Goal: Task Accomplishment & Management: Use online tool/utility

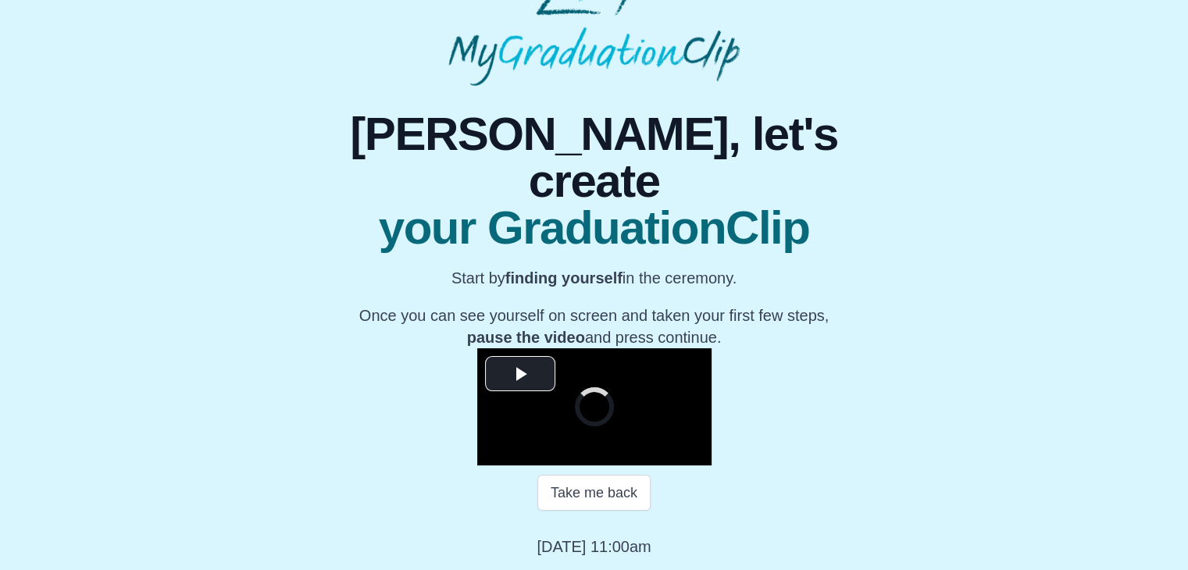
scroll to position [197, 0]
click at [520, 373] on span "Video Player" at bounding box center [520, 373] width 0 height 0
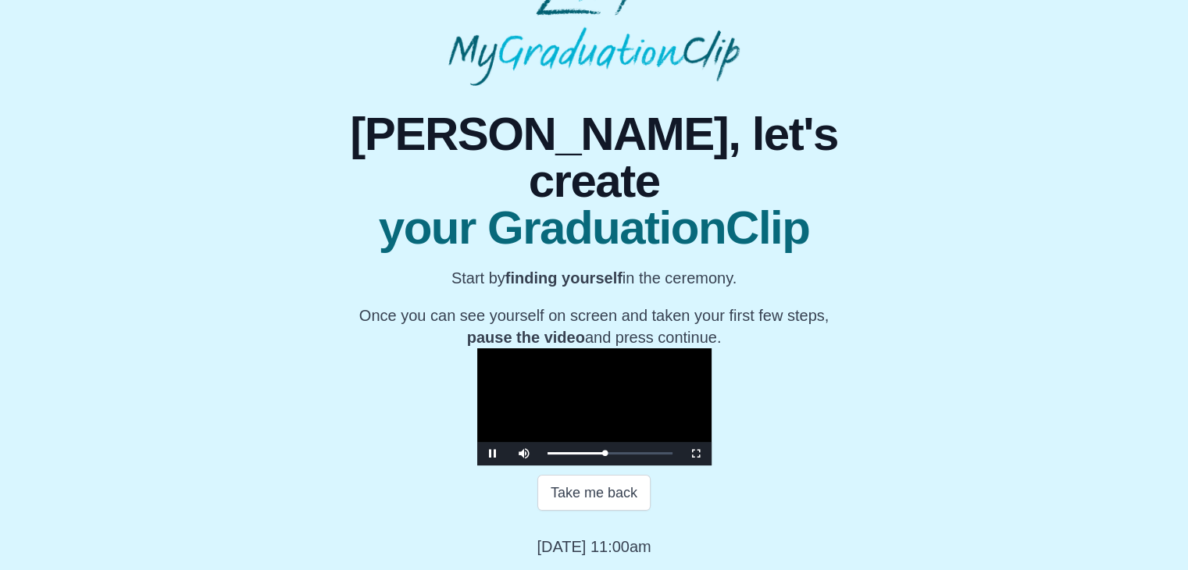
click at [574, 348] on video "Video Player" at bounding box center [594, 406] width 234 height 117
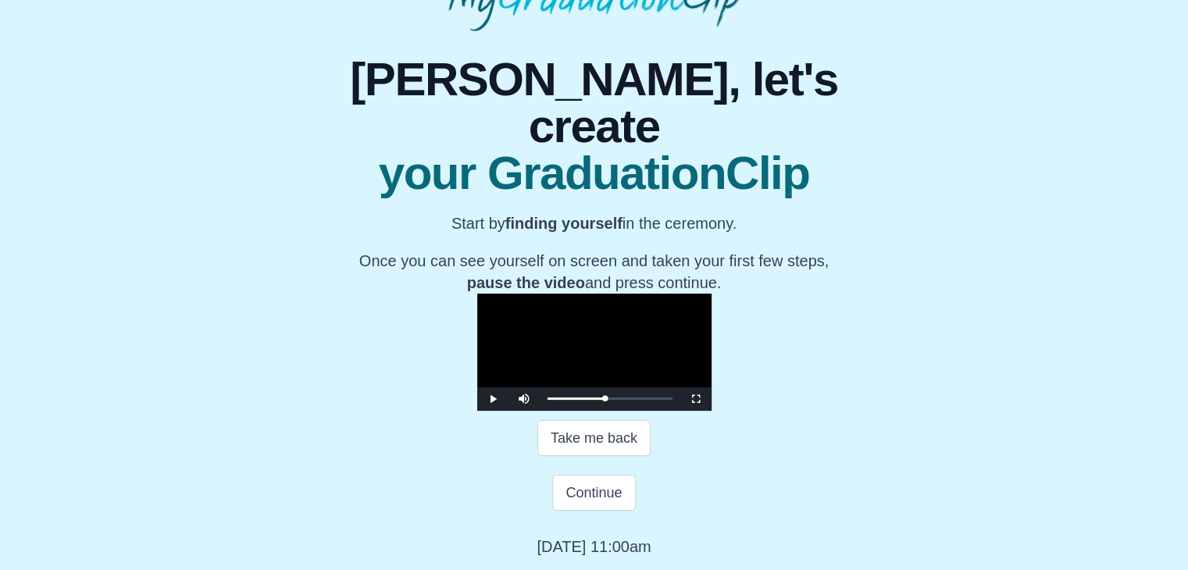
scroll to position [278, 0]
click at [594, 480] on button "Continue" at bounding box center [593, 493] width 83 height 36
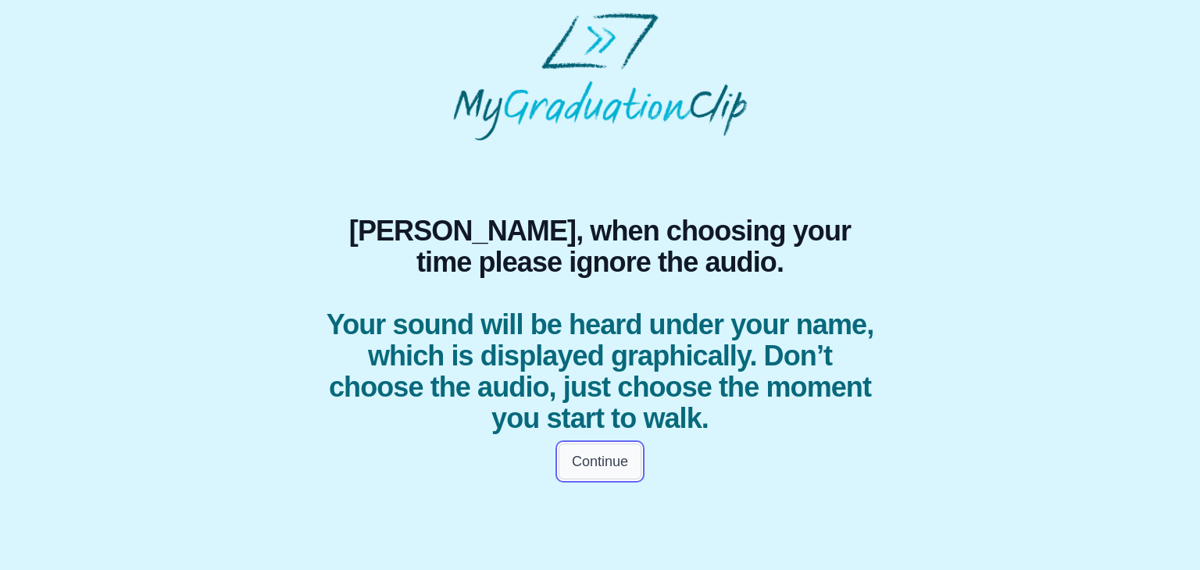
click at [606, 452] on button "Continue" at bounding box center [599, 462] width 83 height 36
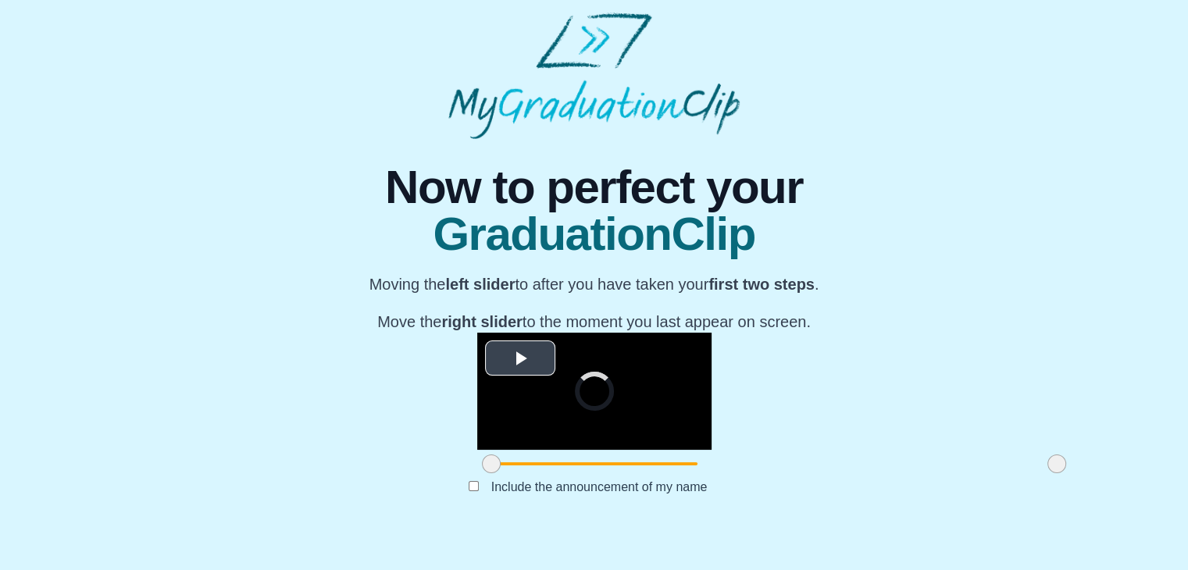
scroll to position [186, 0]
drag, startPoint x: 312, startPoint y: 491, endPoint x: 469, endPoint y: 494, distance: 157.0
click at [639, 473] on span at bounding box center [648, 464] width 19 height 19
drag, startPoint x: 876, startPoint y: 497, endPoint x: 726, endPoint y: 476, distance: 152.2
click at [711, 476] on div "**********" at bounding box center [594, 405] width 234 height 145
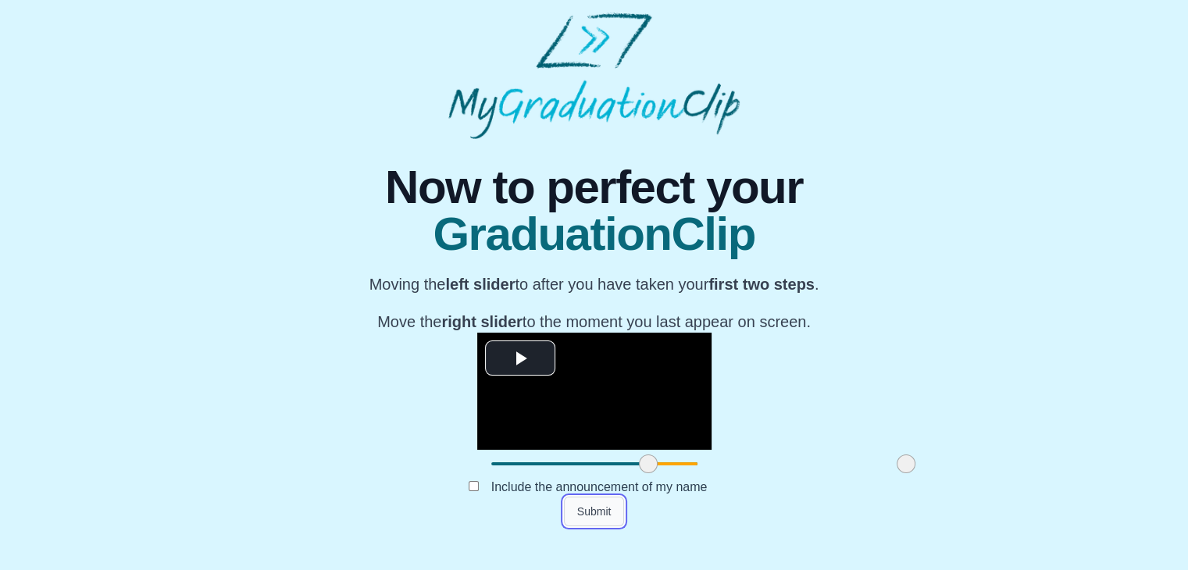
click at [586, 526] on button "Submit" at bounding box center [594, 512] width 61 height 30
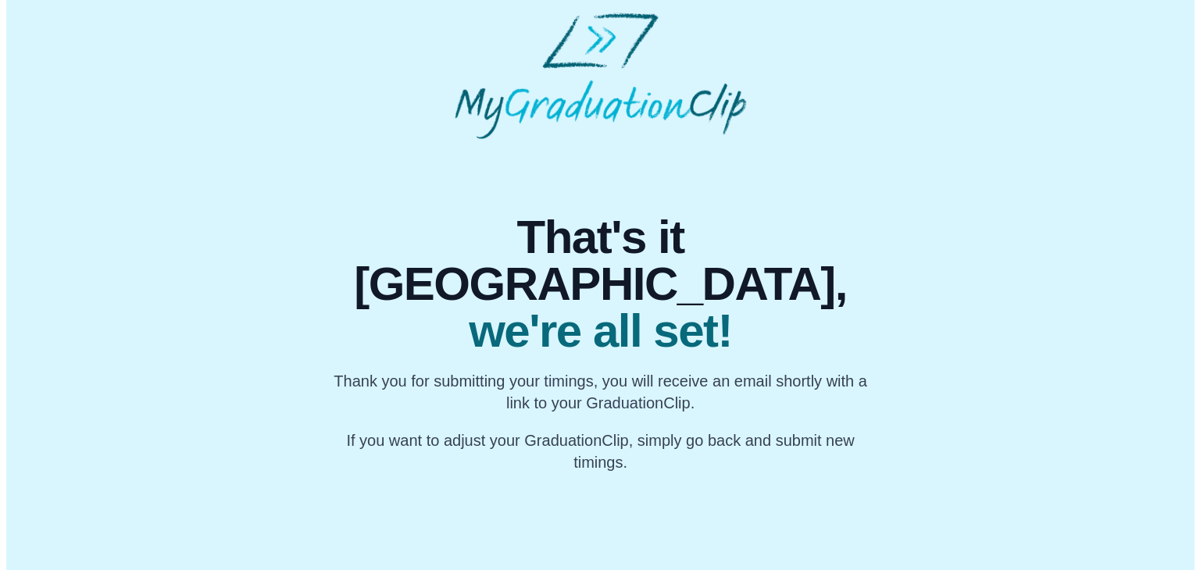
scroll to position [0, 0]
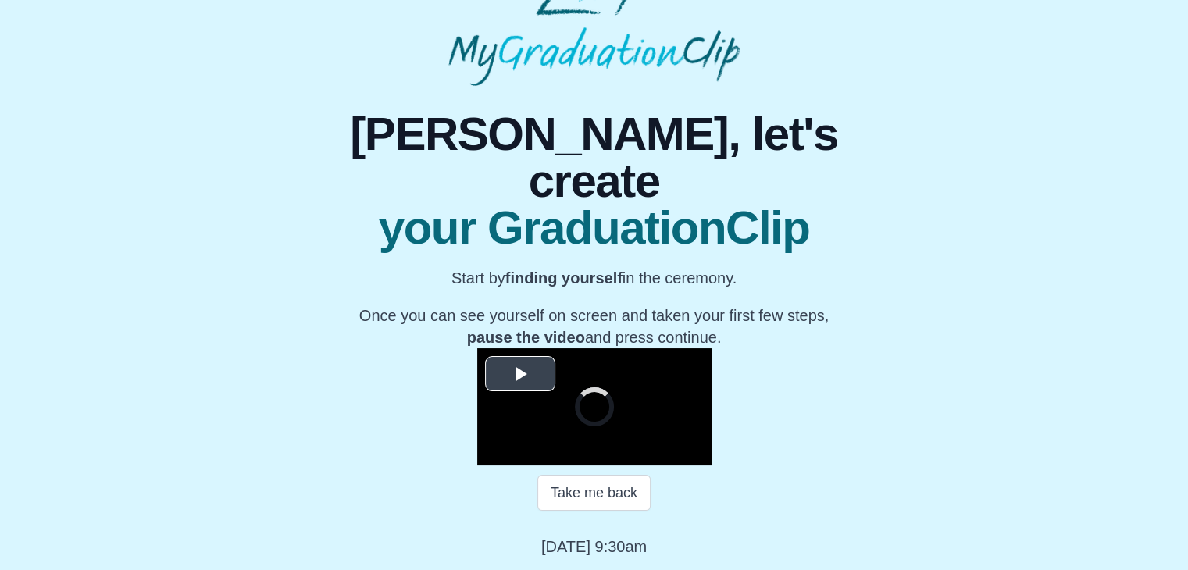
scroll to position [223, 0]
click at [520, 373] on span "Video Player" at bounding box center [520, 373] width 0 height 0
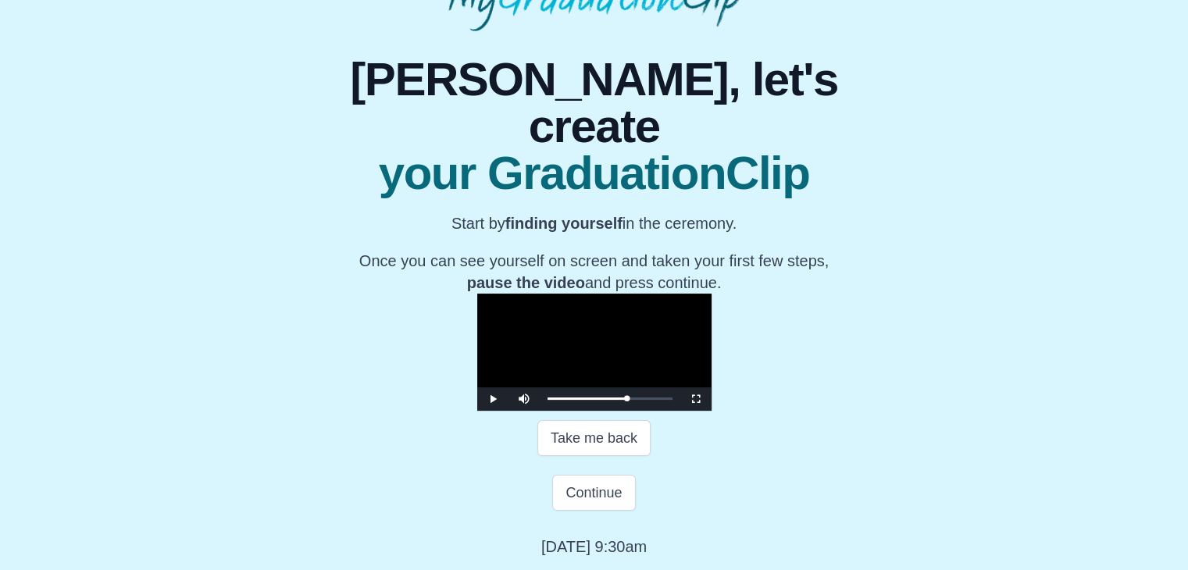
click at [477, 294] on video "Video Player" at bounding box center [594, 352] width 234 height 117
click at [597, 511] on button "Continue" at bounding box center [593, 493] width 83 height 36
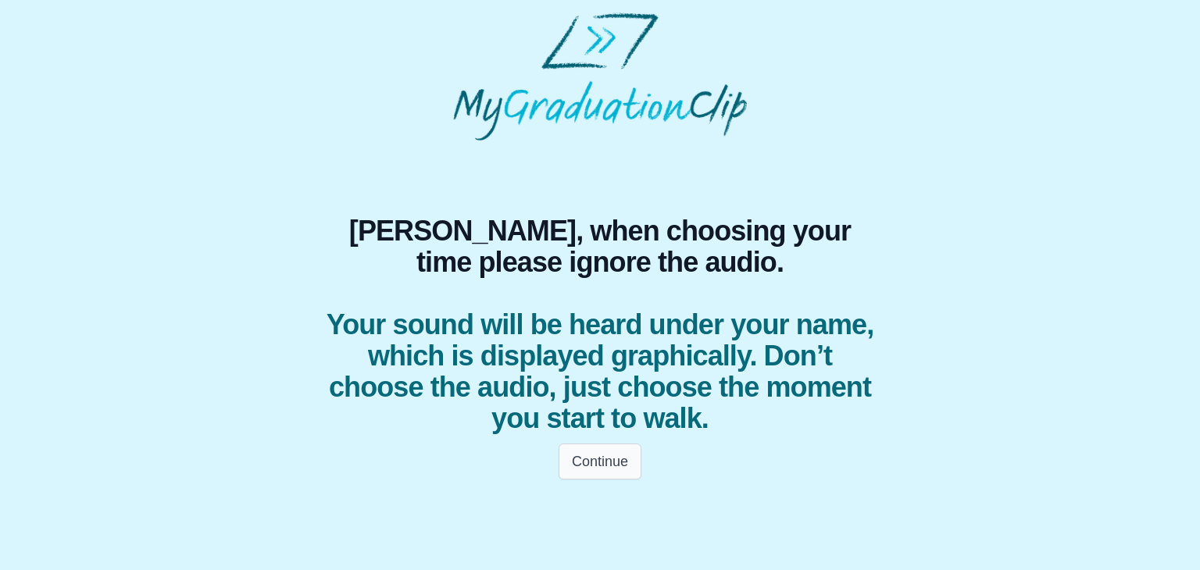
click at [603, 456] on button "Continue" at bounding box center [599, 462] width 83 height 36
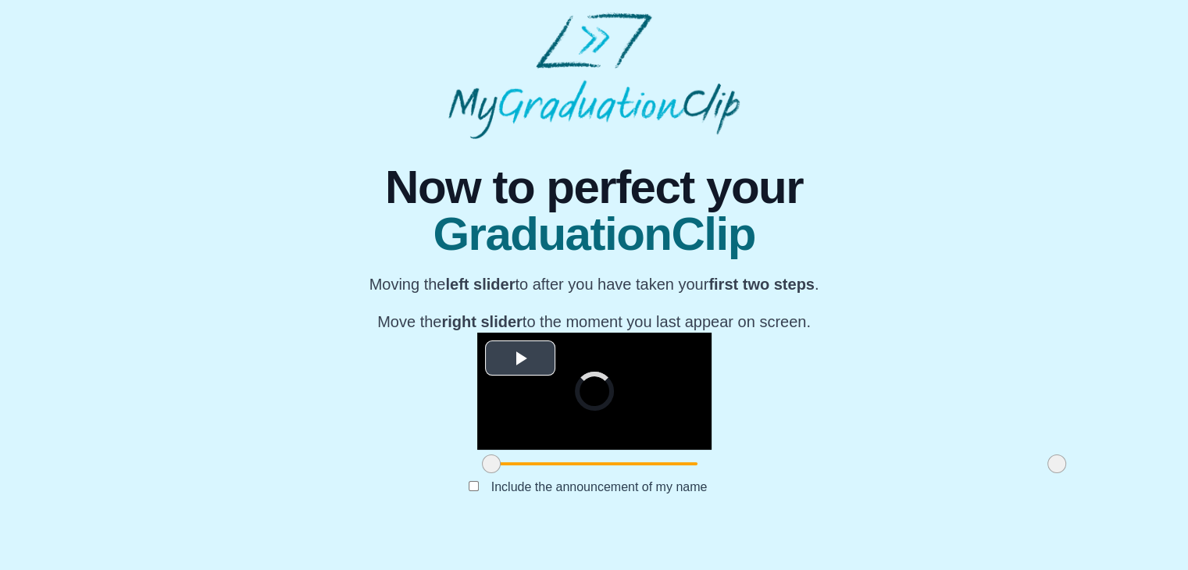
scroll to position [175, 0]
drag, startPoint x: 313, startPoint y: 503, endPoint x: 455, endPoint y: 507, distance: 142.2
click at [624, 473] on span at bounding box center [633, 464] width 19 height 19
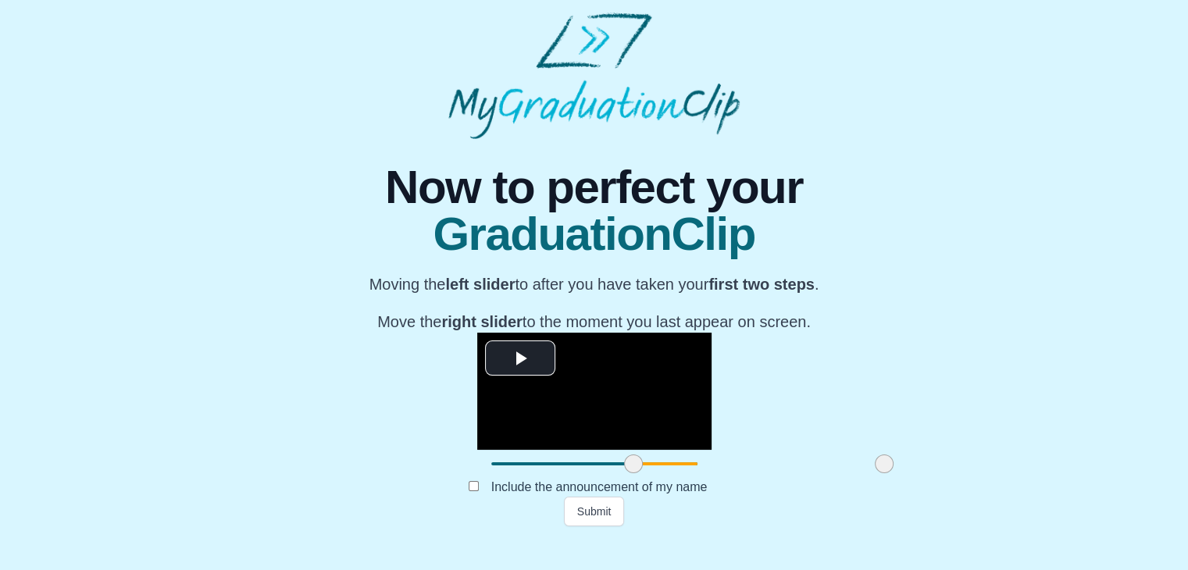
drag, startPoint x: 873, startPoint y: 500, endPoint x: 701, endPoint y: 506, distance: 172.7
click at [875, 473] on span at bounding box center [884, 464] width 19 height 19
click at [593, 526] on button "Submit" at bounding box center [594, 512] width 61 height 30
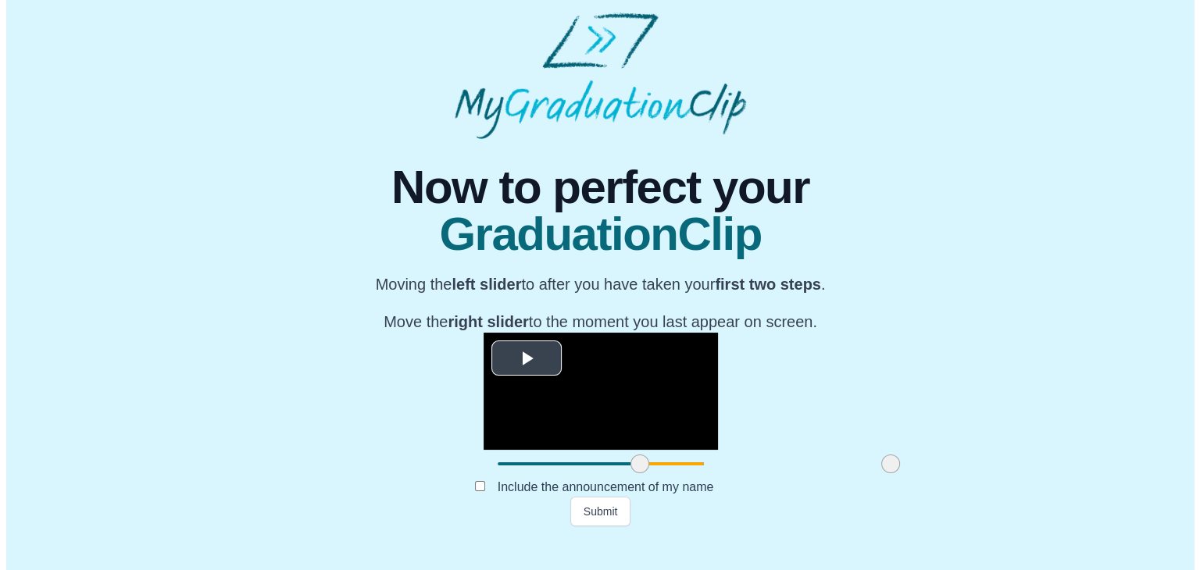
scroll to position [0, 0]
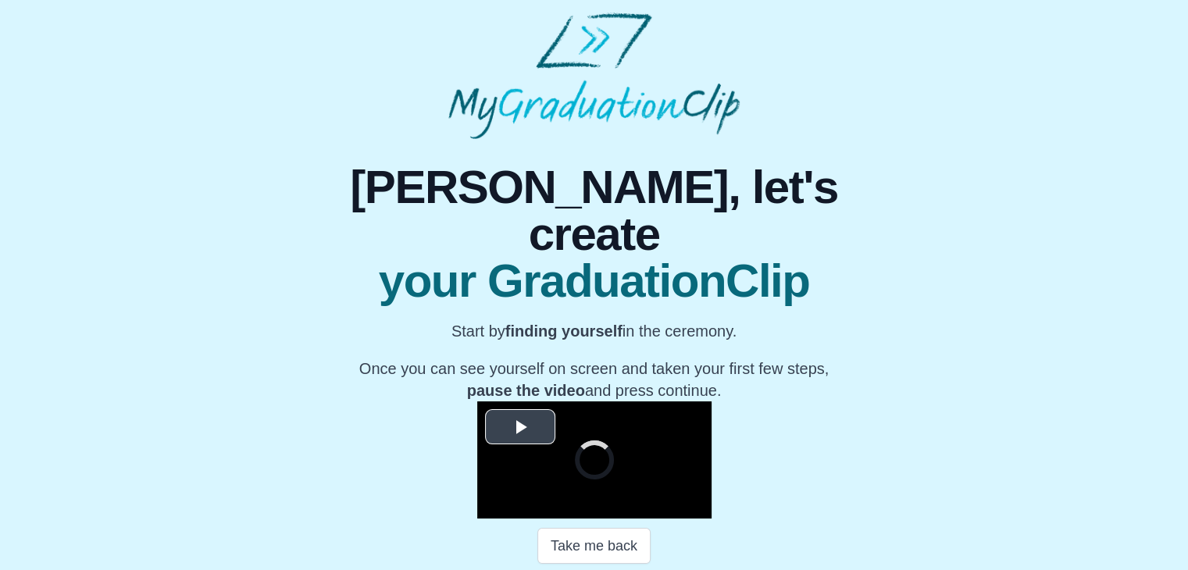
scroll to position [223, 0]
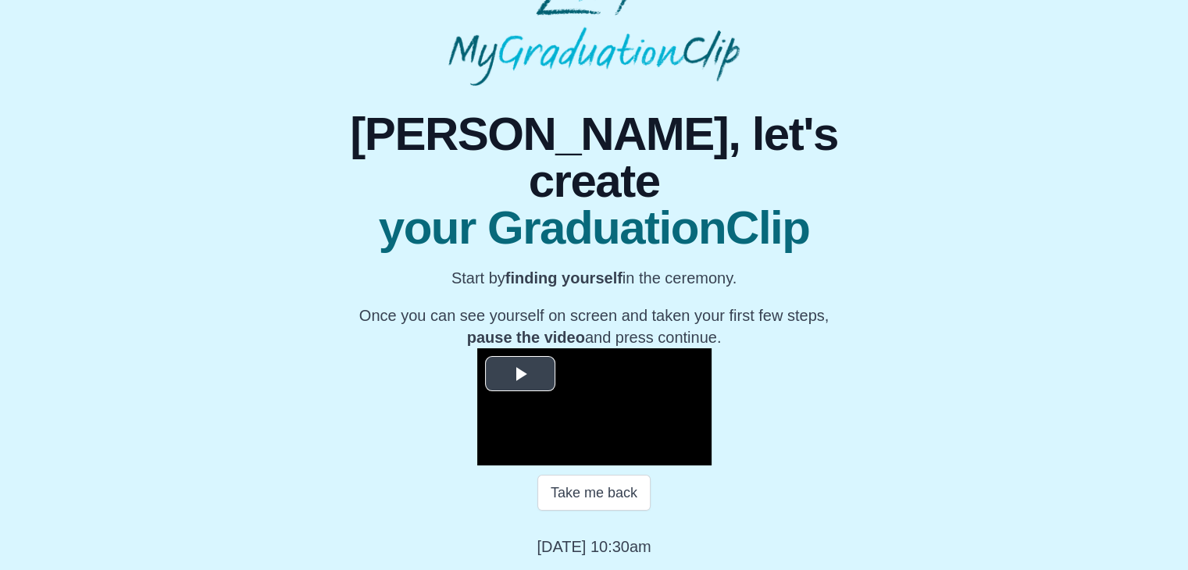
click at [520, 373] on span "Video Player" at bounding box center [520, 373] width 0 height 0
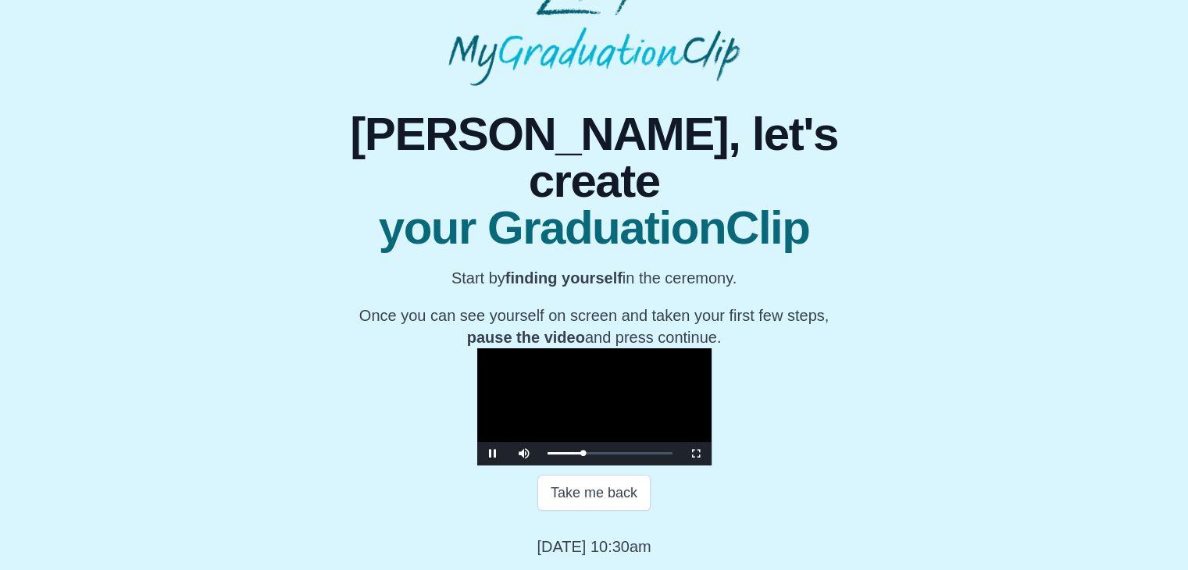
scroll to position [201, 0]
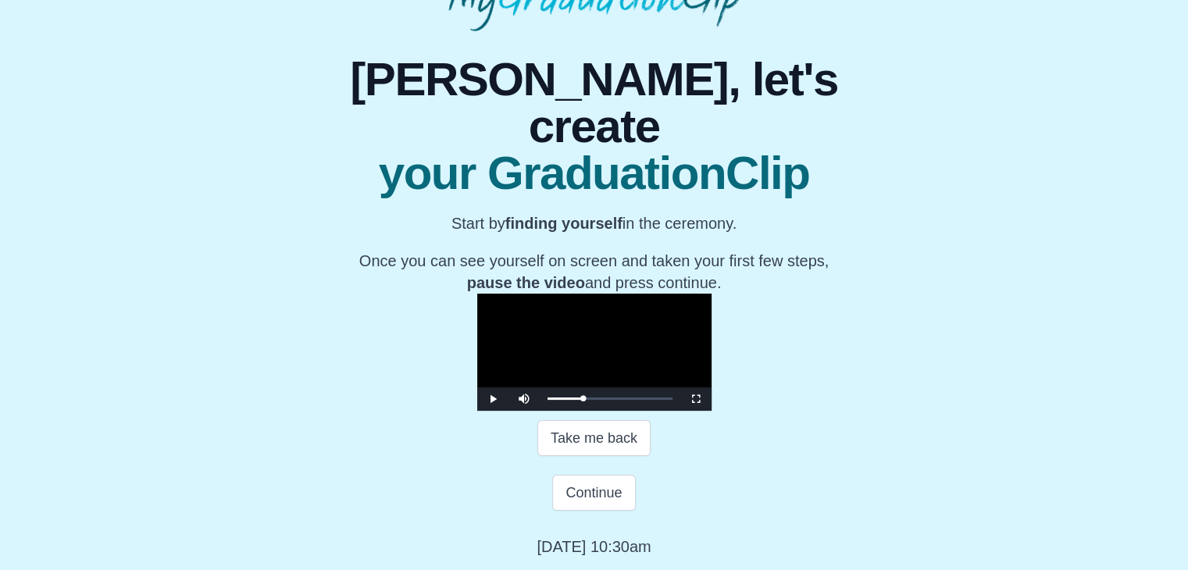
click at [566, 294] on video "Video Player" at bounding box center [594, 352] width 234 height 117
click at [590, 488] on button "Continue" at bounding box center [593, 493] width 83 height 36
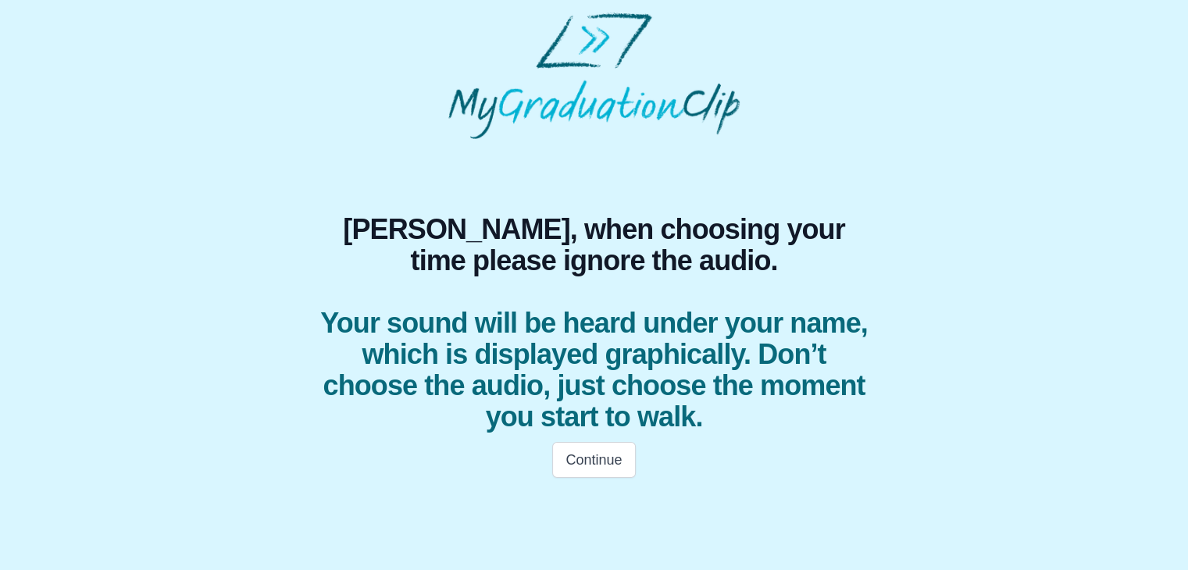
scroll to position [0, 0]
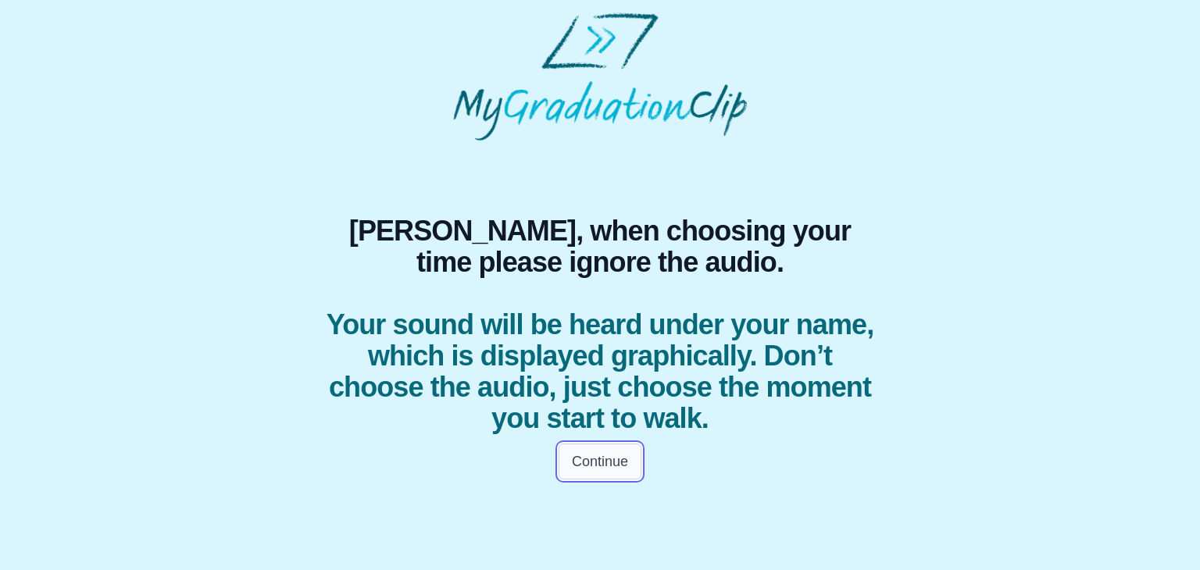
click at [585, 451] on button "Continue" at bounding box center [599, 462] width 83 height 36
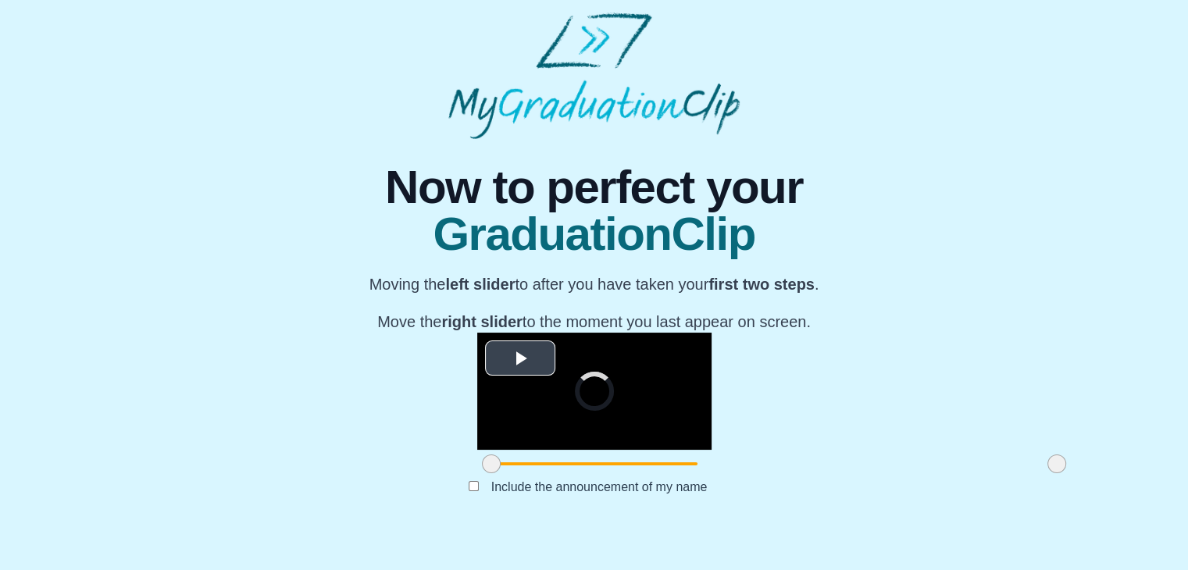
scroll to position [186, 0]
drag, startPoint x: 319, startPoint y: 495, endPoint x: 497, endPoint y: 488, distance: 178.2
click at [660, 473] on span at bounding box center [669, 464] width 19 height 19
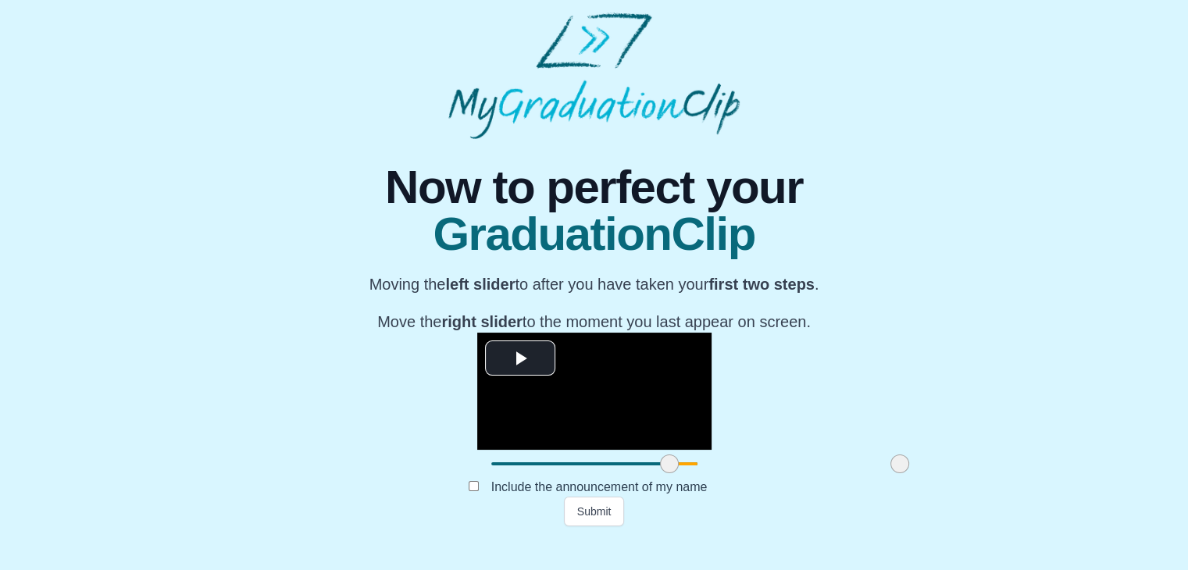
drag, startPoint x: 871, startPoint y: 490, endPoint x: 714, endPoint y: 489, distance: 157.0
click at [890, 473] on span at bounding box center [899, 464] width 19 height 19
click at [601, 526] on button "Submit" at bounding box center [594, 512] width 61 height 30
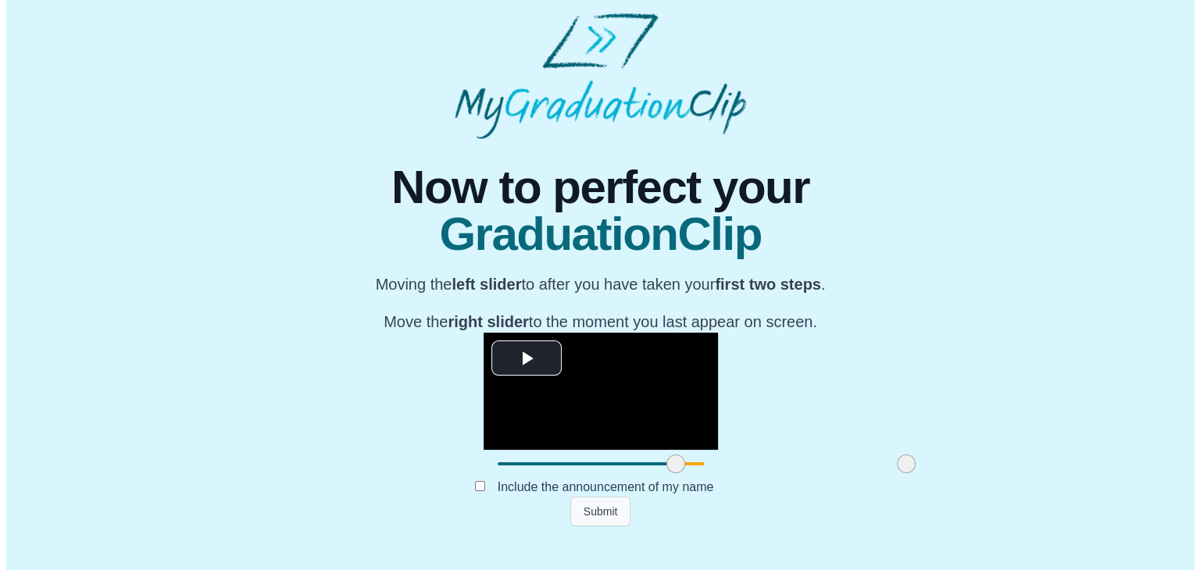
scroll to position [0, 0]
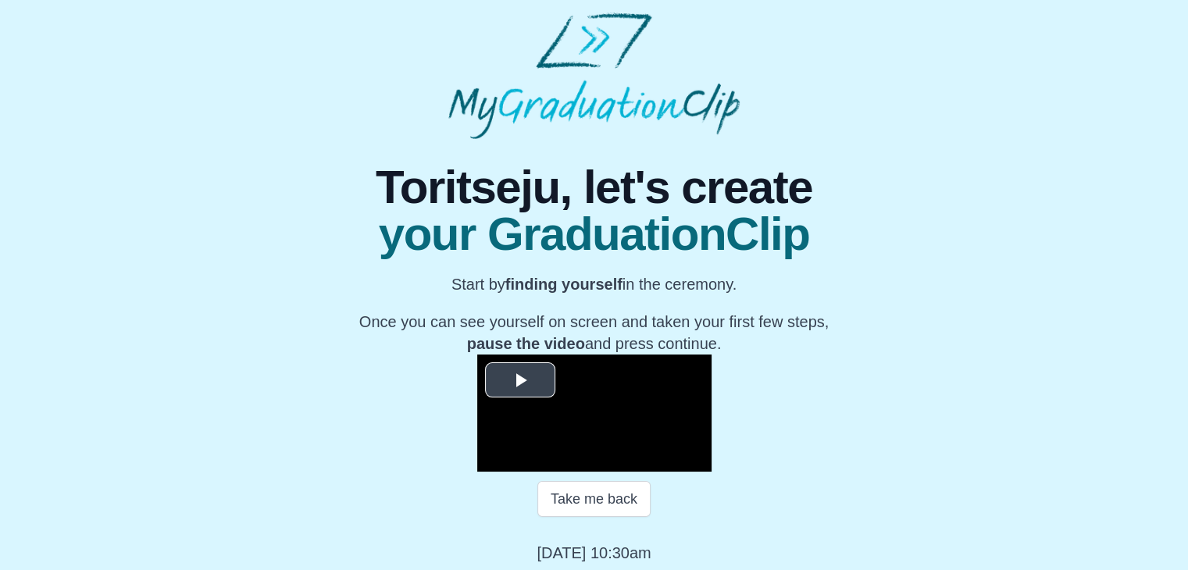
scroll to position [223, 0]
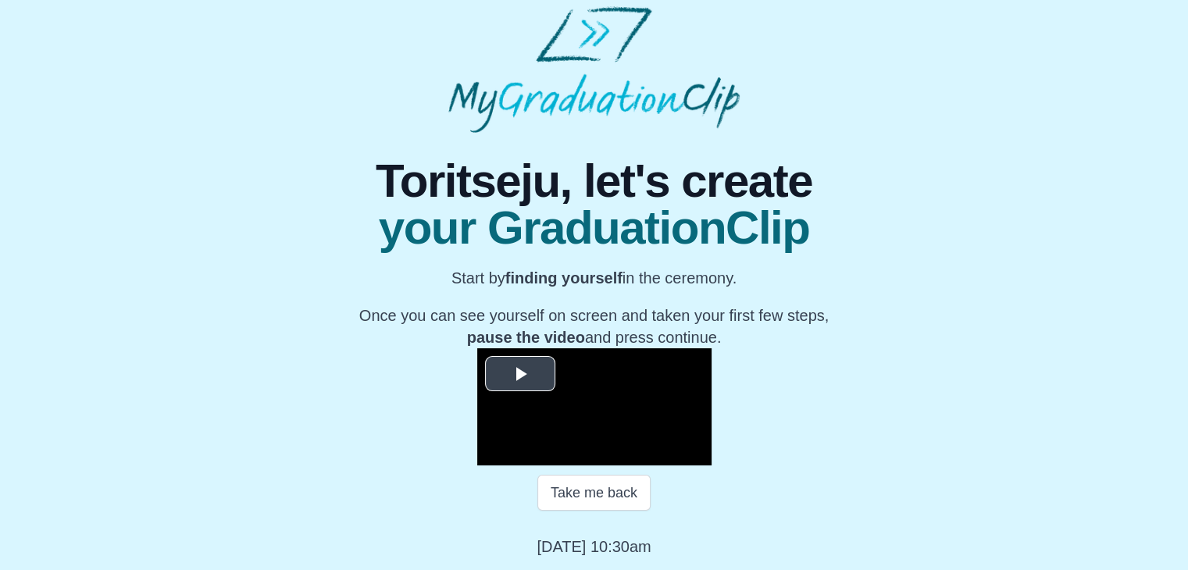
click at [520, 373] on span "Video Player" at bounding box center [520, 373] width 0 height 0
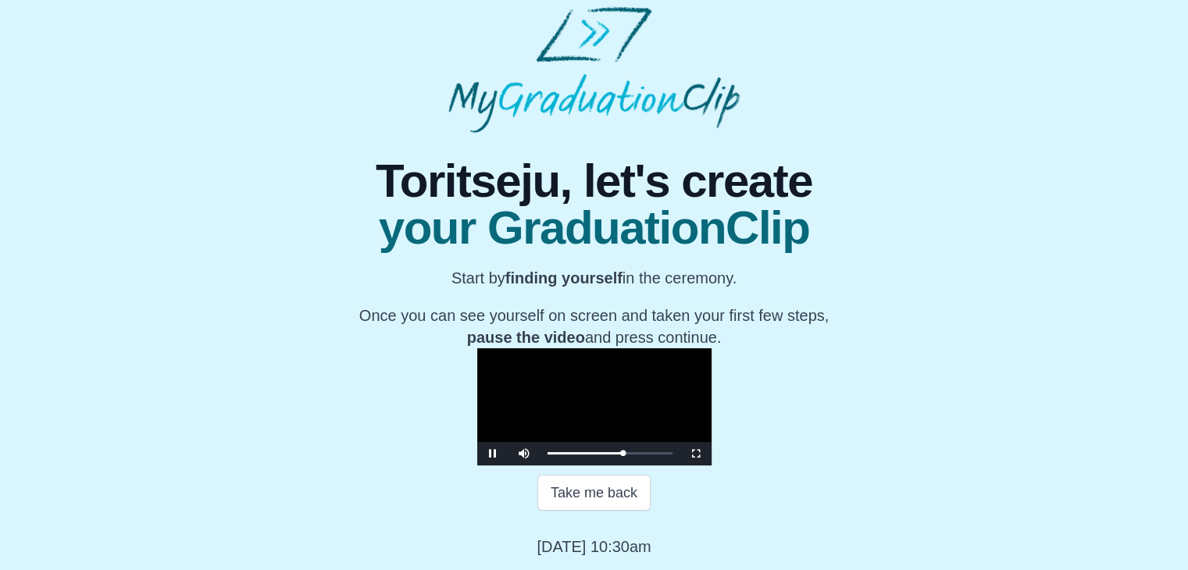
click at [595, 348] on video "Video Player" at bounding box center [594, 406] width 234 height 117
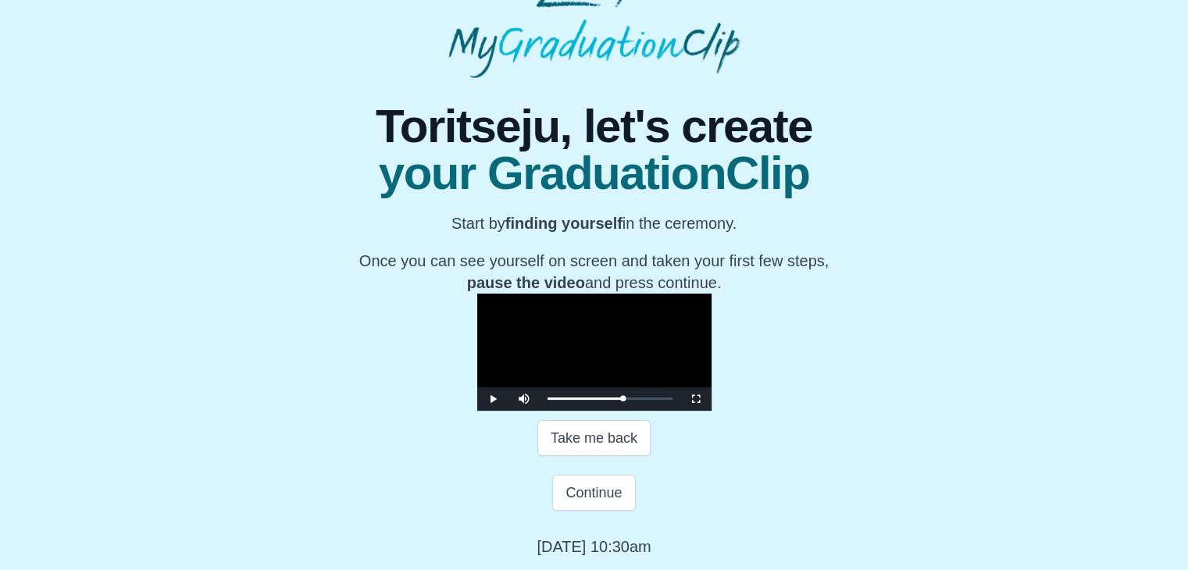
click at [547, 294] on video "Video Player" at bounding box center [594, 352] width 234 height 117
click at [585, 511] on button "Continue" at bounding box center [593, 493] width 83 height 36
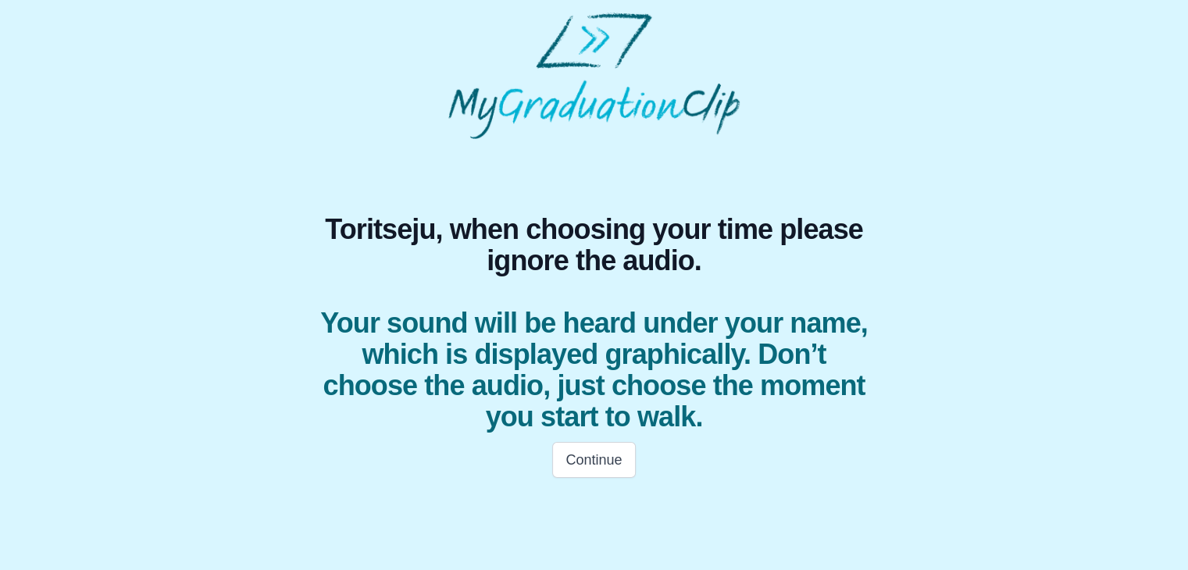
scroll to position [0, 0]
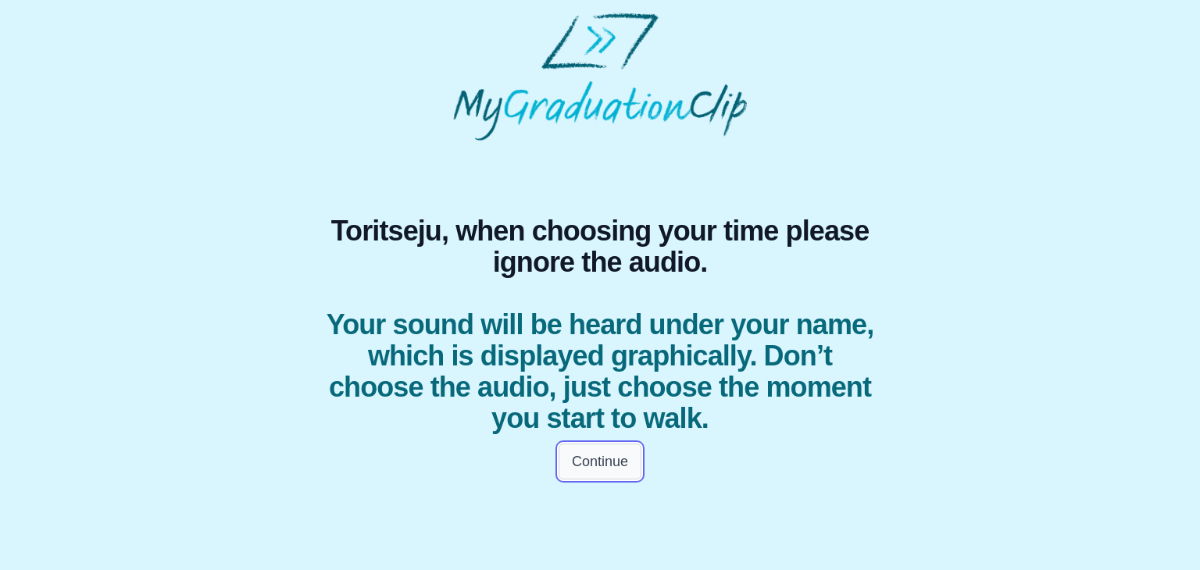
click at [604, 460] on button "Continue" at bounding box center [599, 462] width 83 height 36
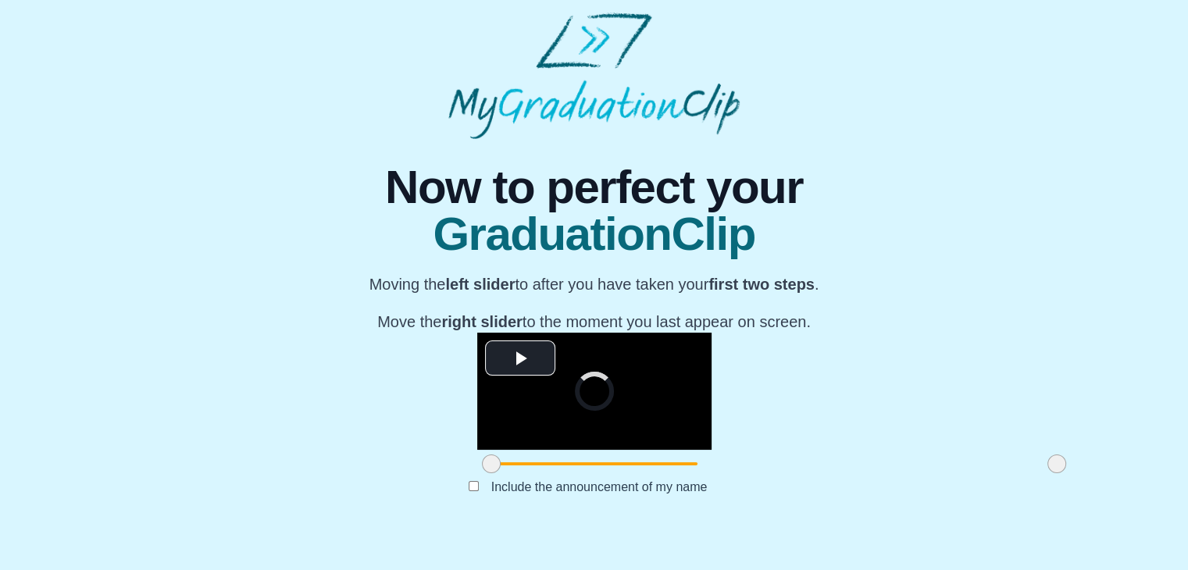
scroll to position [186, 0]
drag, startPoint x: 309, startPoint y: 492, endPoint x: 446, endPoint y: 482, distance: 137.0
click at [614, 478] on div at bounding box center [628, 464] width 28 height 28
drag, startPoint x: 873, startPoint y: 493, endPoint x: 901, endPoint y: 494, distance: 28.2
click at [901, 494] on div "**********" at bounding box center [593, 332] width 1163 height 387
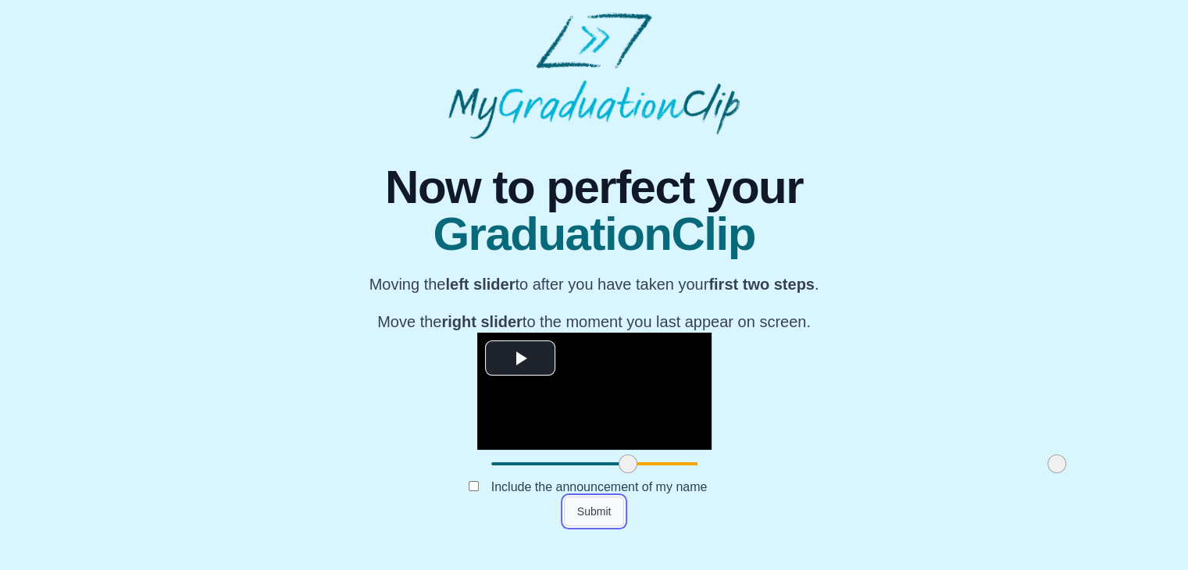
click at [579, 526] on button "Submit" at bounding box center [594, 512] width 61 height 30
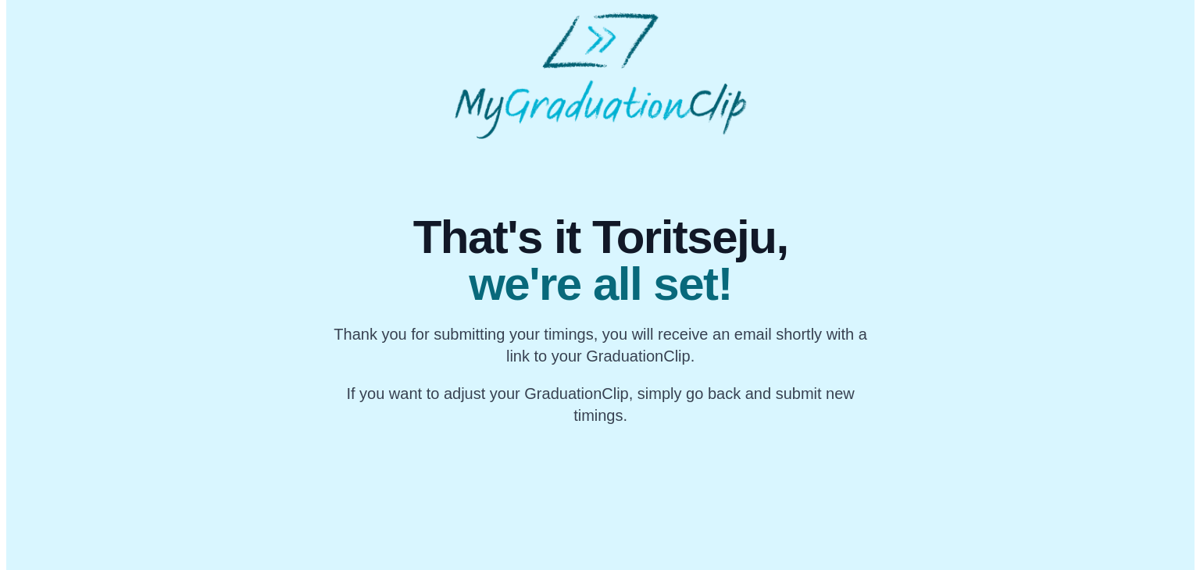
scroll to position [0, 0]
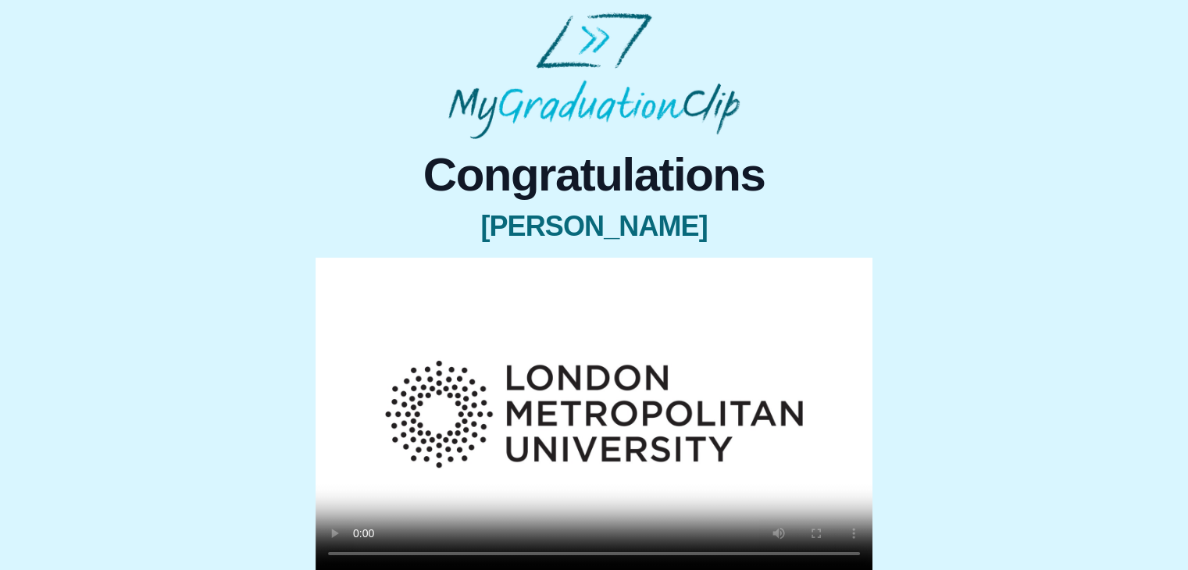
scroll to position [87, 0]
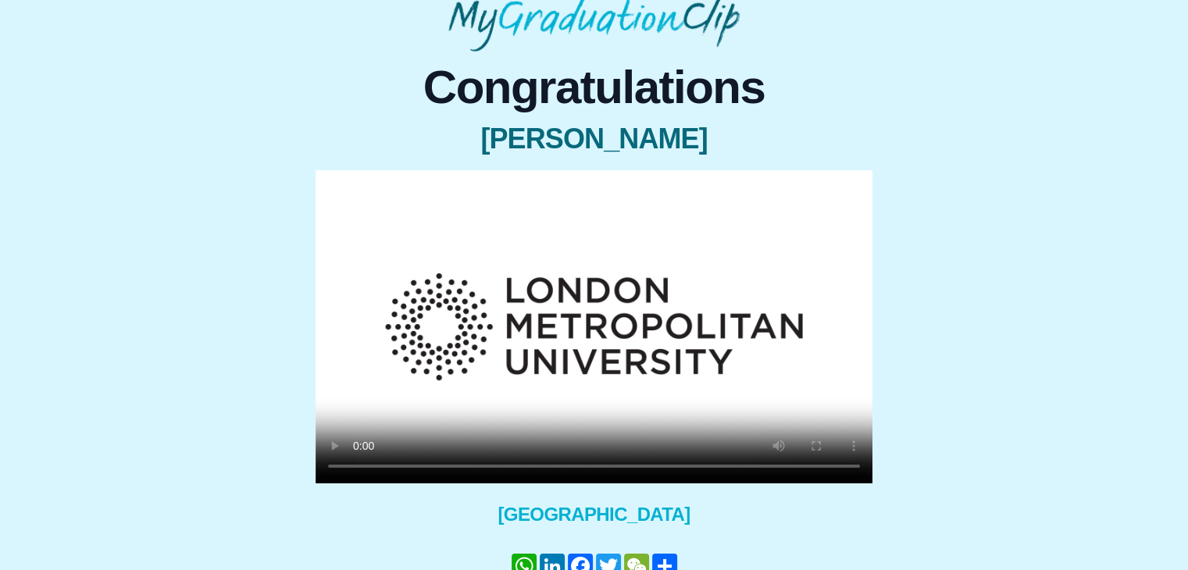
click at [568, 363] on video at bounding box center [594, 326] width 557 height 313
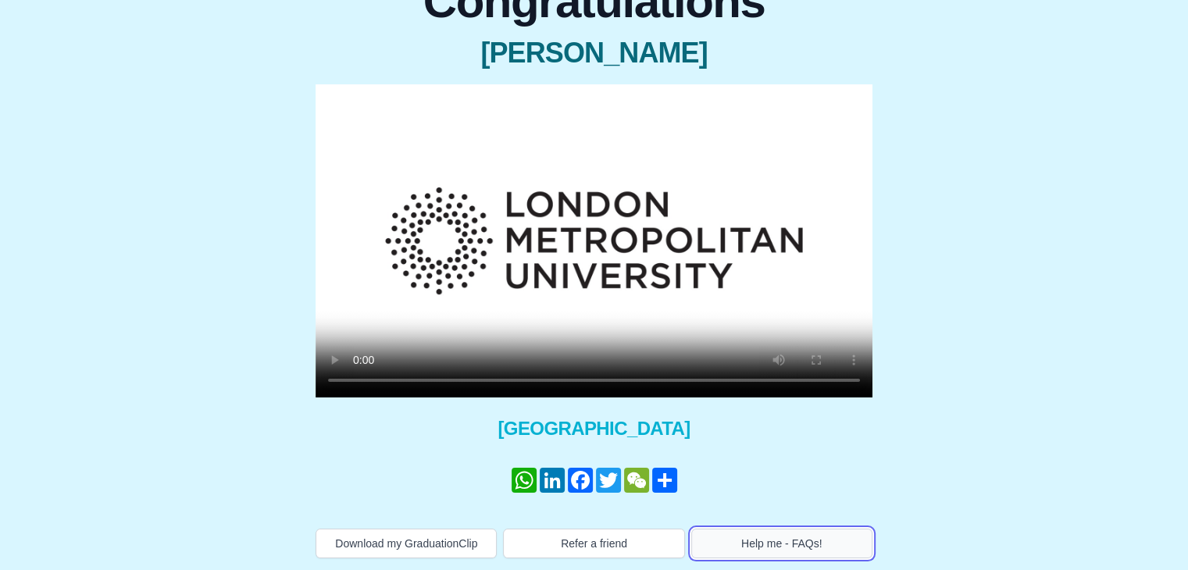
click at [768, 549] on button "Help me - FAQs!" at bounding box center [781, 544] width 181 height 30
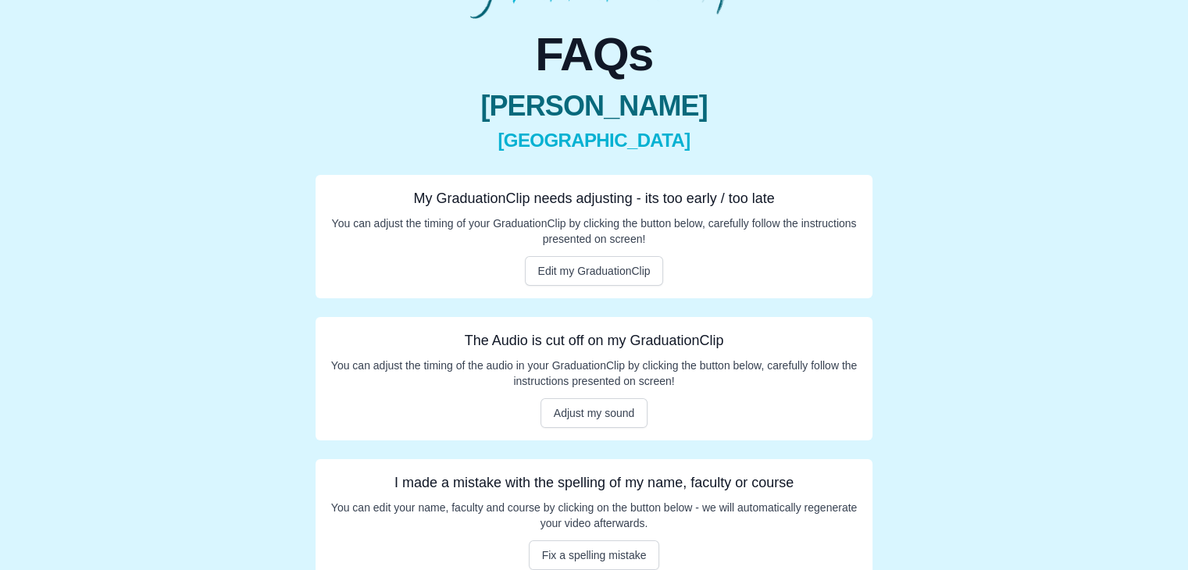
scroll to position [122, 0]
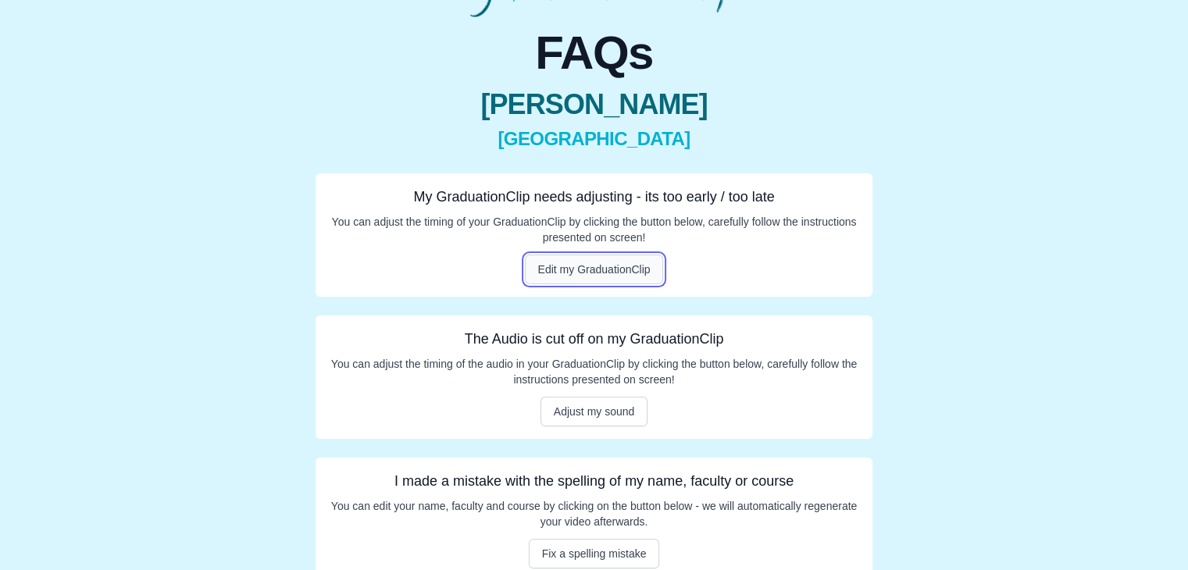
click at [601, 266] on button "Edit my GraduationClip" at bounding box center [594, 270] width 139 height 30
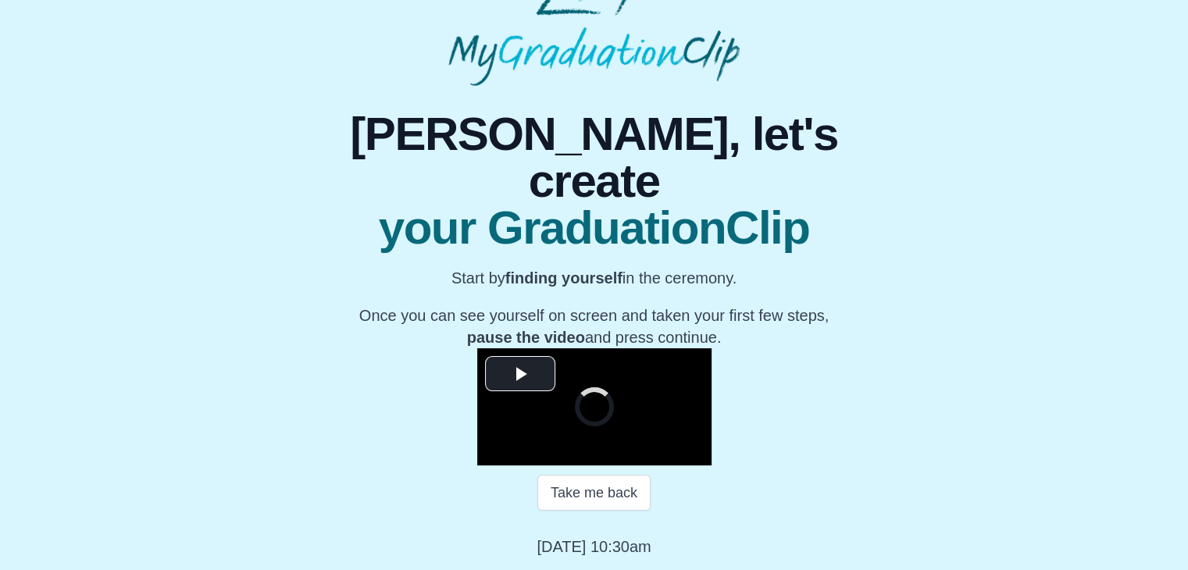
scroll to position [223, 0]
click at [520, 373] on span "Video Player" at bounding box center [520, 373] width 0 height 0
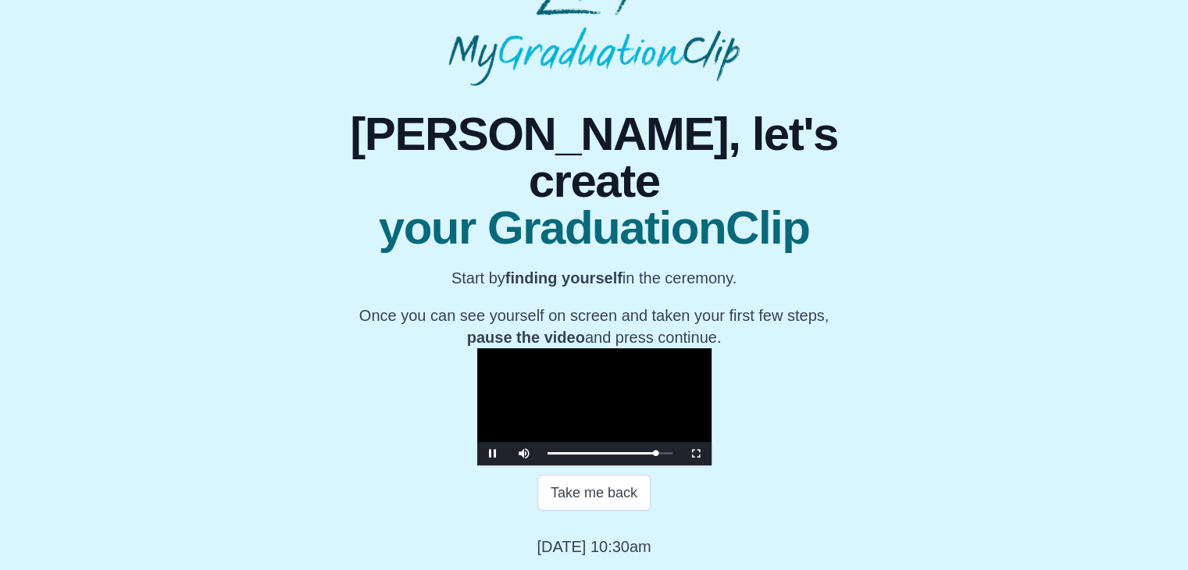
click at [632, 348] on video "Video Player" at bounding box center [594, 406] width 234 height 117
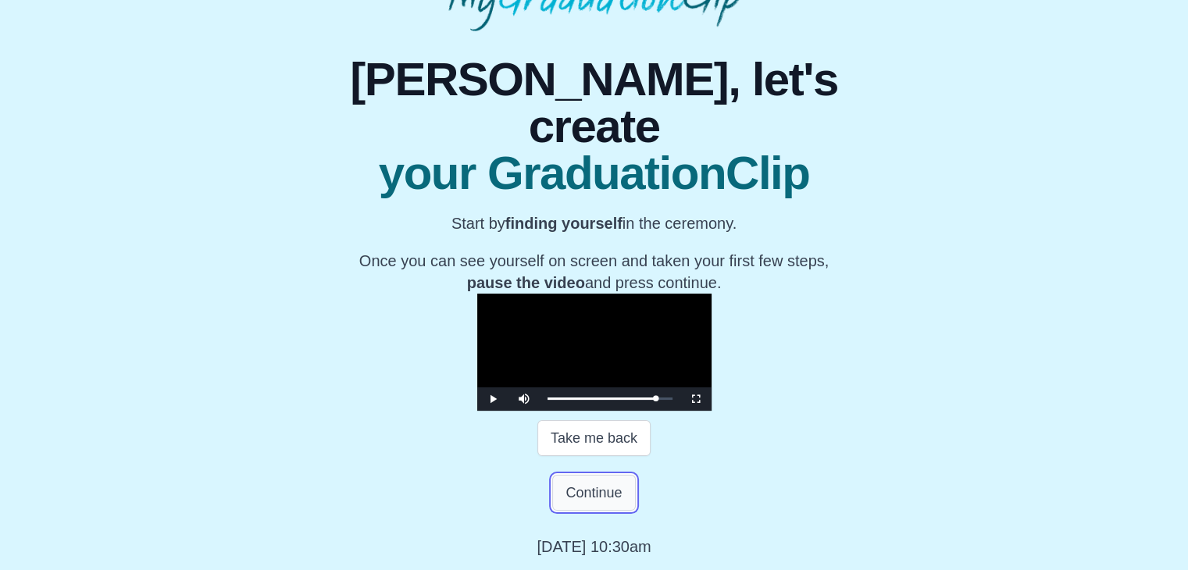
click at [597, 511] on button "Continue" at bounding box center [593, 493] width 83 height 36
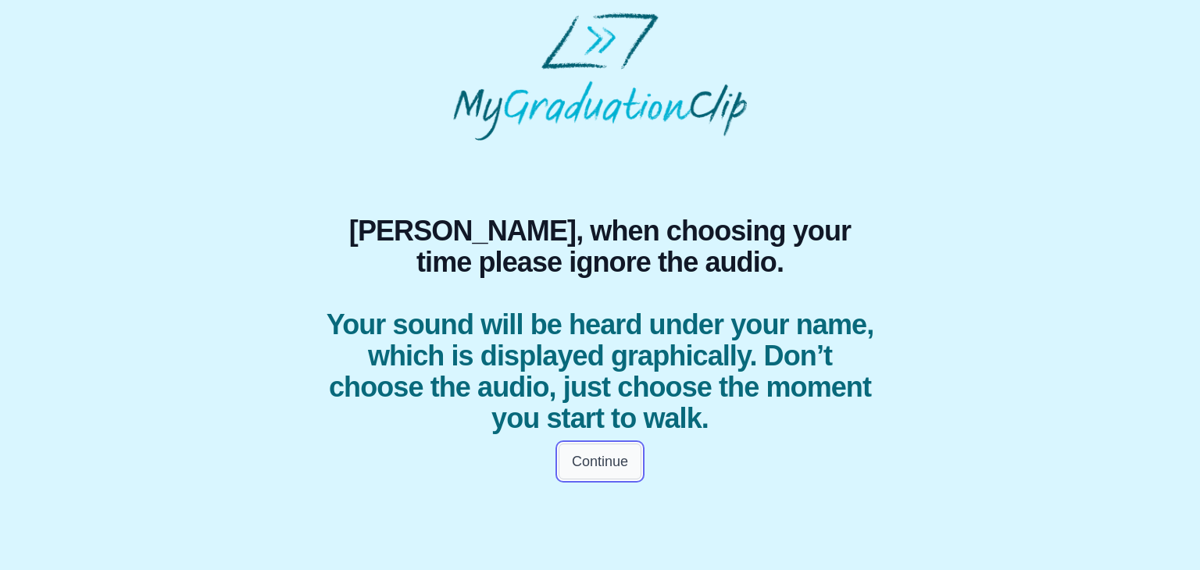
click at [609, 456] on button "Continue" at bounding box center [599, 462] width 83 height 36
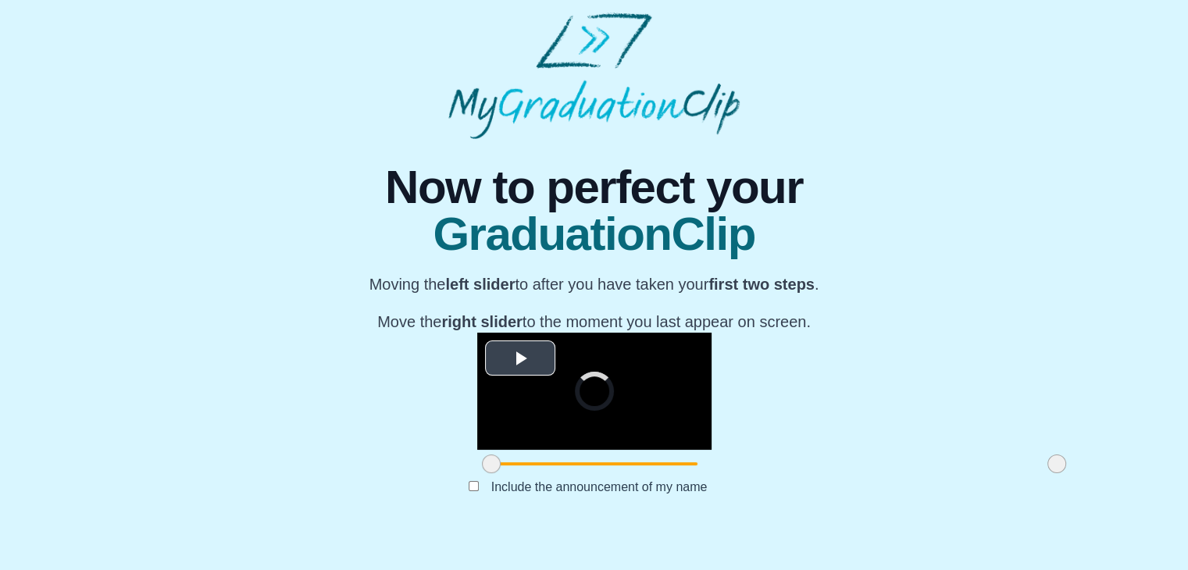
scroll to position [166, 0]
drag, startPoint x: 313, startPoint y: 515, endPoint x: 493, endPoint y: 523, distance: 179.8
click at [661, 473] on span at bounding box center [670, 464] width 19 height 19
drag, startPoint x: 875, startPoint y: 512, endPoint x: 754, endPoint y: 500, distance: 122.5
click at [711, 478] on div "**********" at bounding box center [594, 405] width 234 height 145
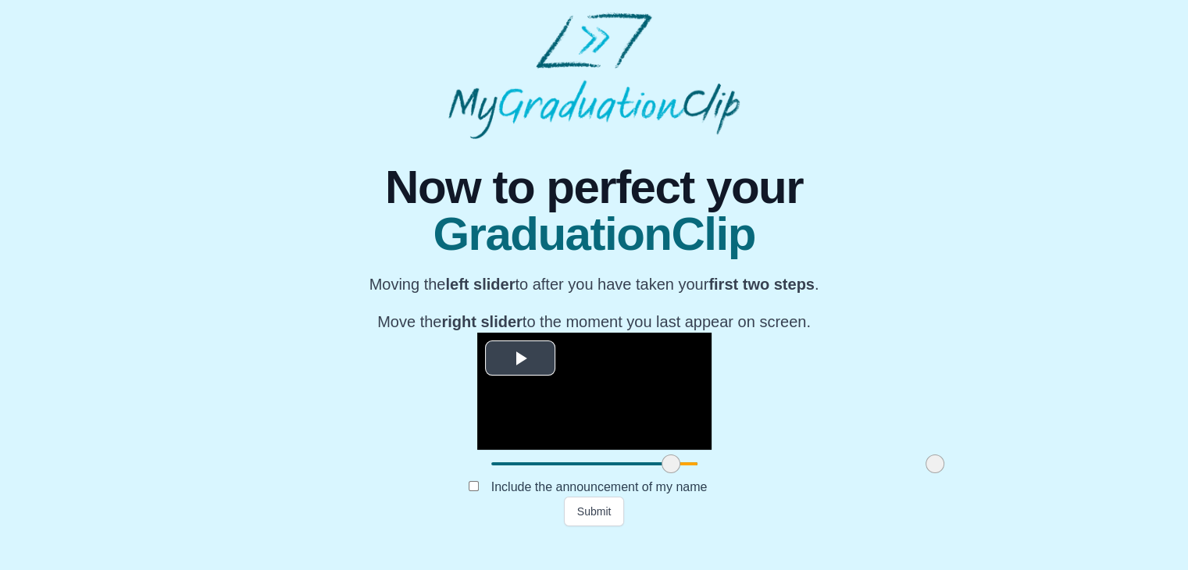
scroll to position [186, 0]
click at [587, 526] on button "Submit" at bounding box center [594, 512] width 61 height 30
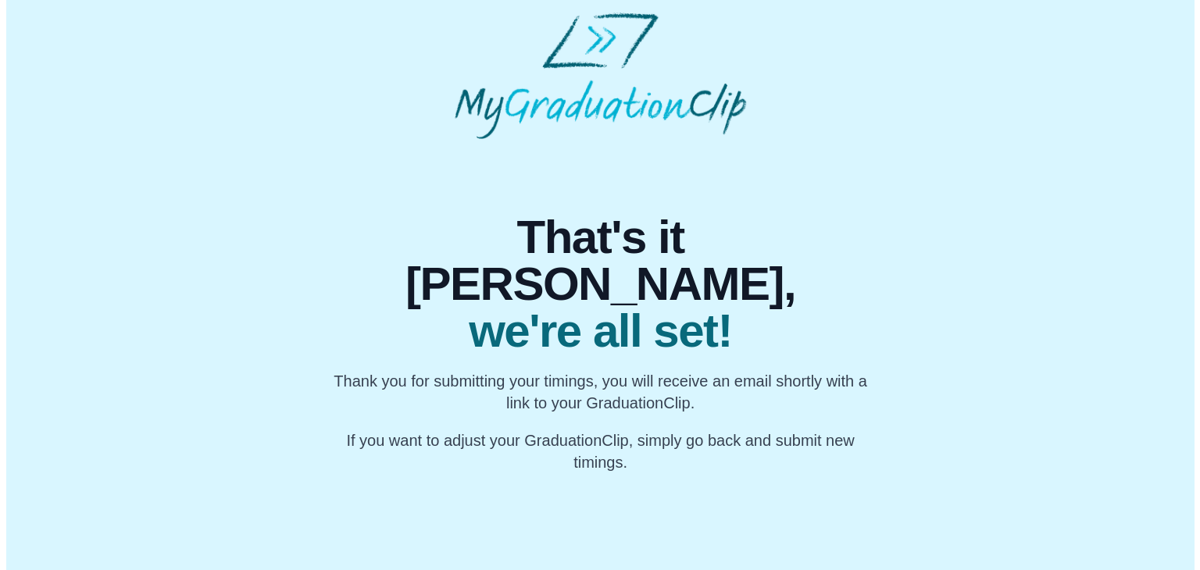
scroll to position [0, 0]
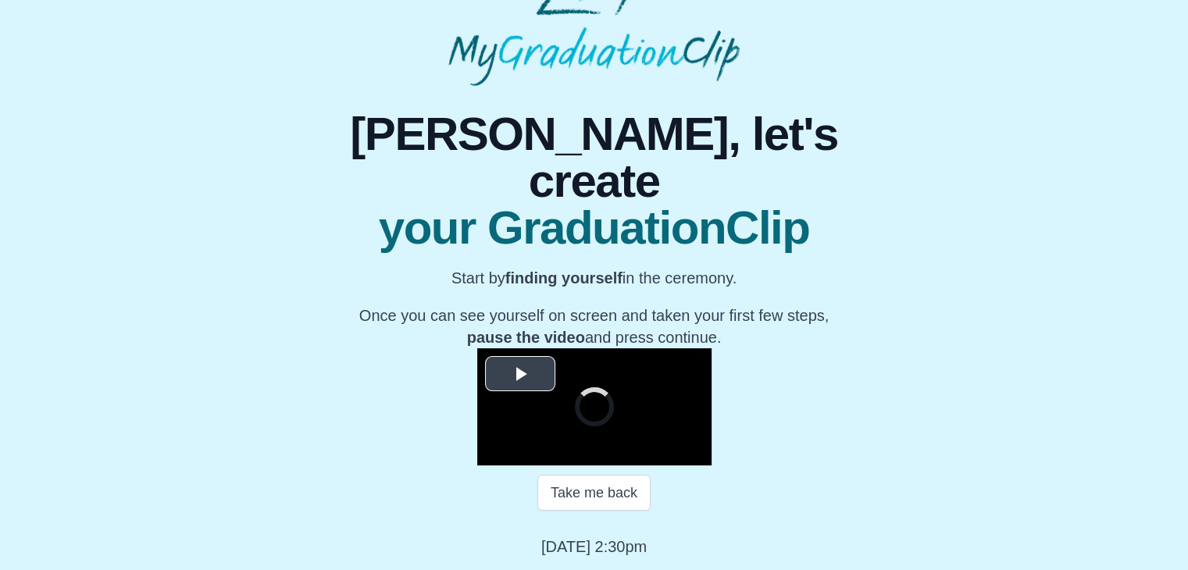
scroll to position [203, 0]
click at [520, 373] on span "Video Player" at bounding box center [520, 373] width 0 height 0
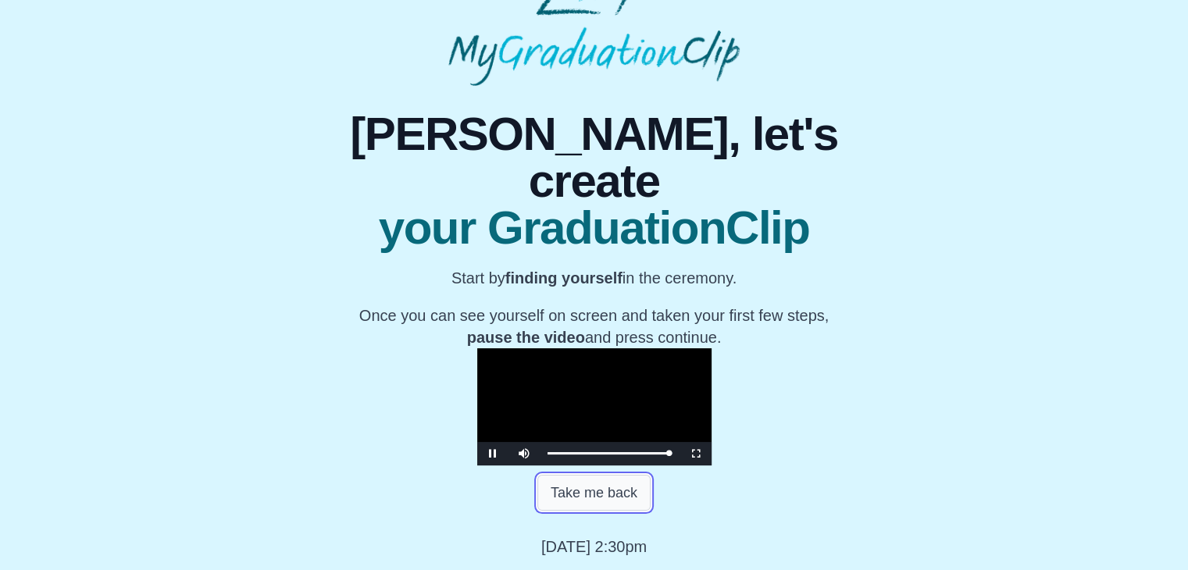
click at [584, 507] on button "Take me back" at bounding box center [593, 493] width 113 height 36
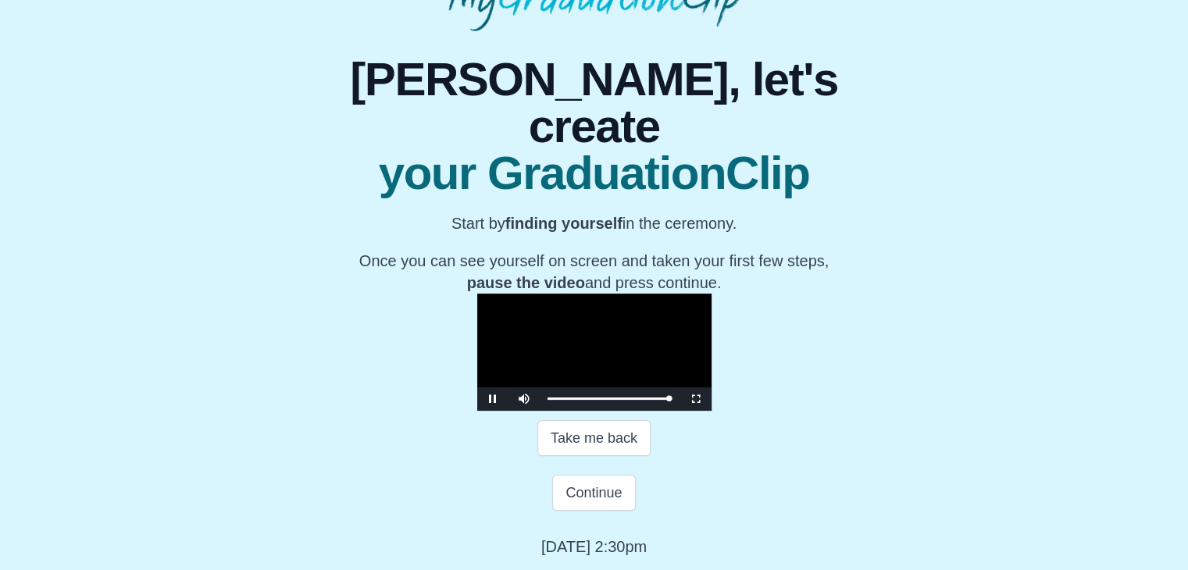
click at [607, 385] on video "Video Player" at bounding box center [594, 352] width 234 height 117
click at [633, 389] on video "Video Player" at bounding box center [594, 352] width 234 height 117
click at [604, 511] on button "Continue" at bounding box center [593, 493] width 83 height 36
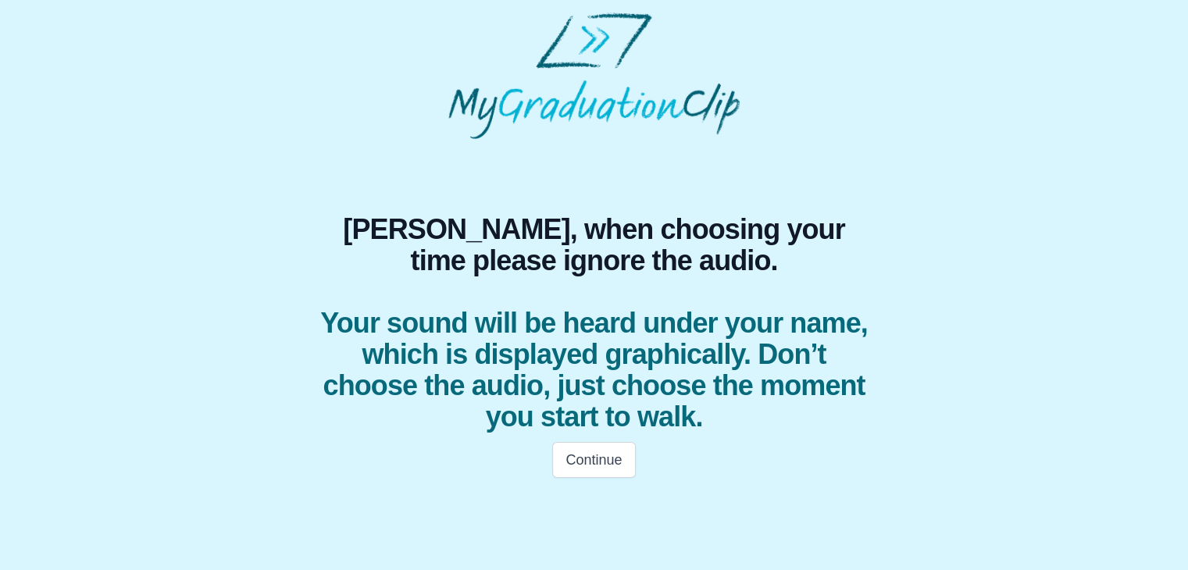
scroll to position [0, 0]
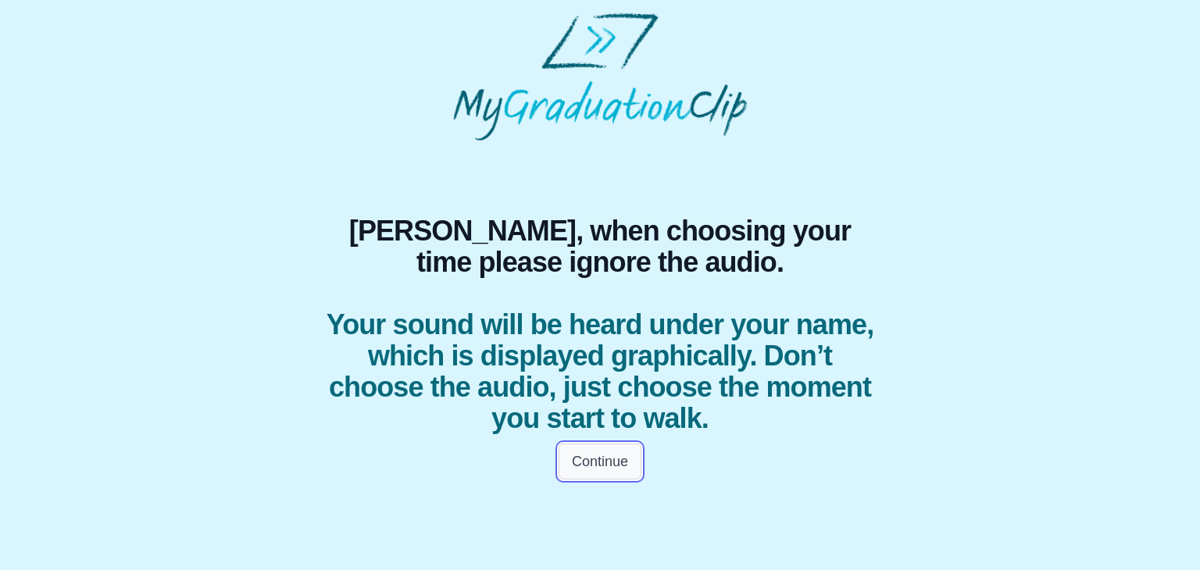
click at [591, 460] on button "Continue" at bounding box center [599, 462] width 83 height 36
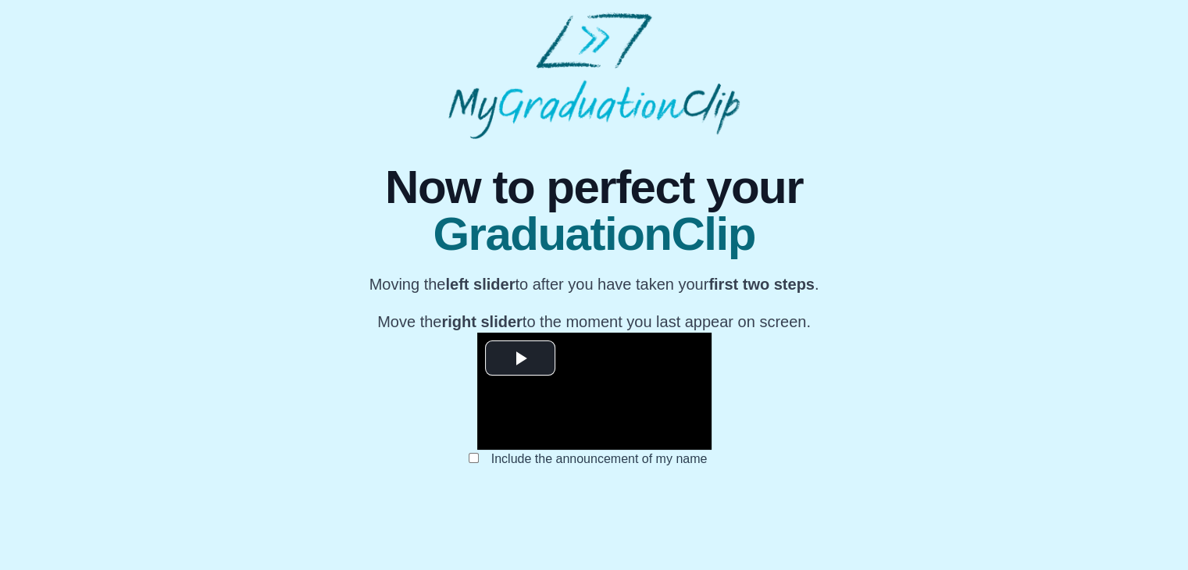
scroll to position [186, 0]
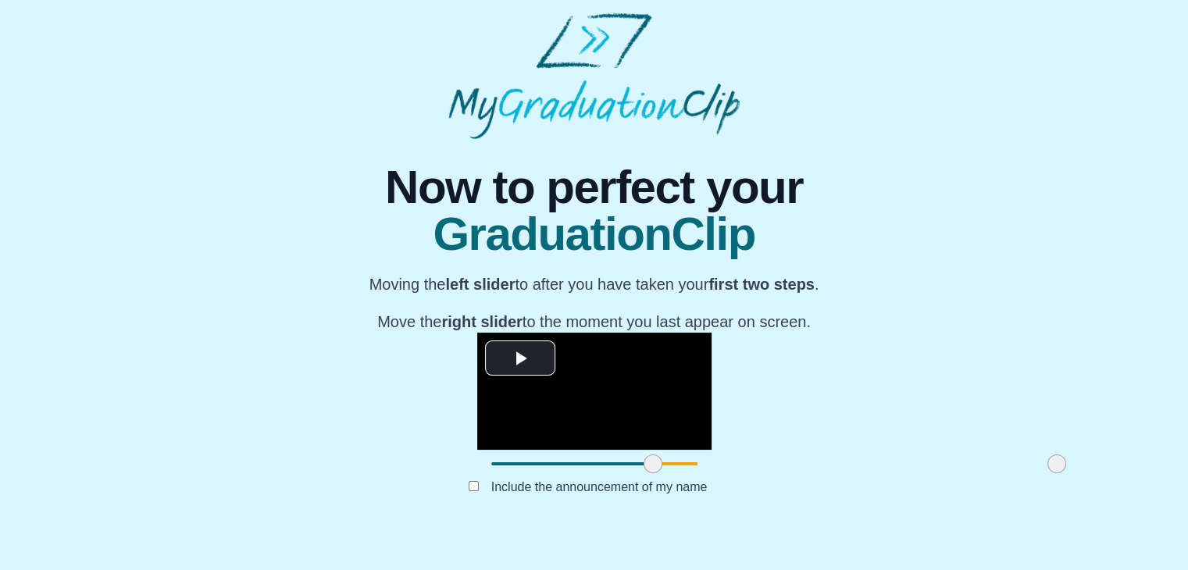
drag, startPoint x: 312, startPoint y: 494, endPoint x: 473, endPoint y: 494, distance: 161.7
click at [644, 473] on span at bounding box center [653, 464] width 19 height 19
drag, startPoint x: 875, startPoint y: 497, endPoint x: 730, endPoint y: 490, distance: 144.7
click at [903, 473] on span at bounding box center [912, 464] width 19 height 19
click at [609, 526] on button "Submit" at bounding box center [594, 512] width 61 height 30
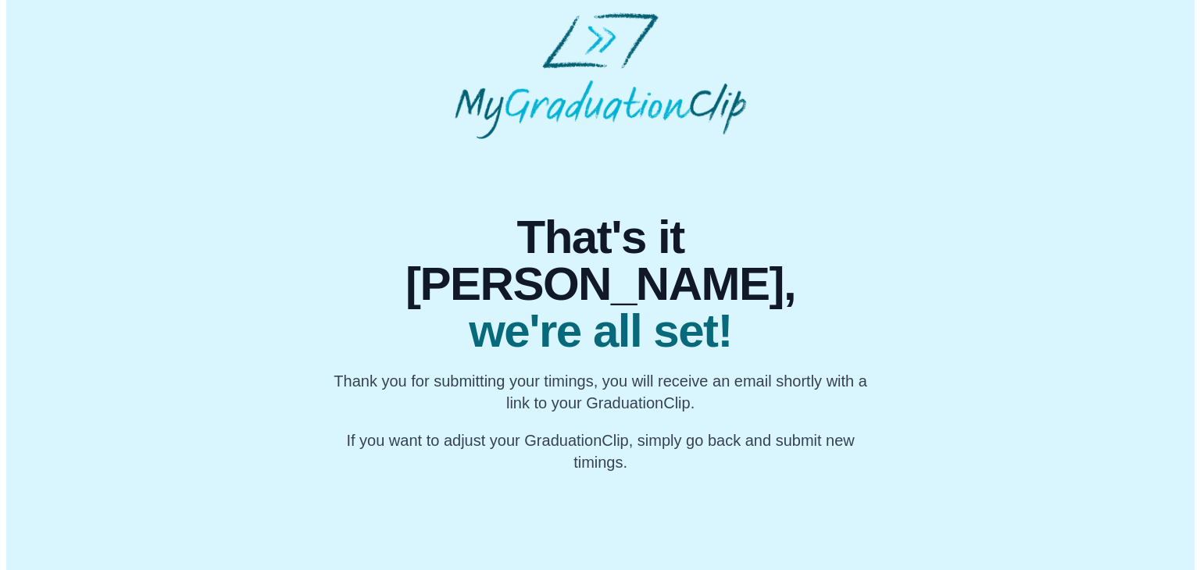
scroll to position [0, 0]
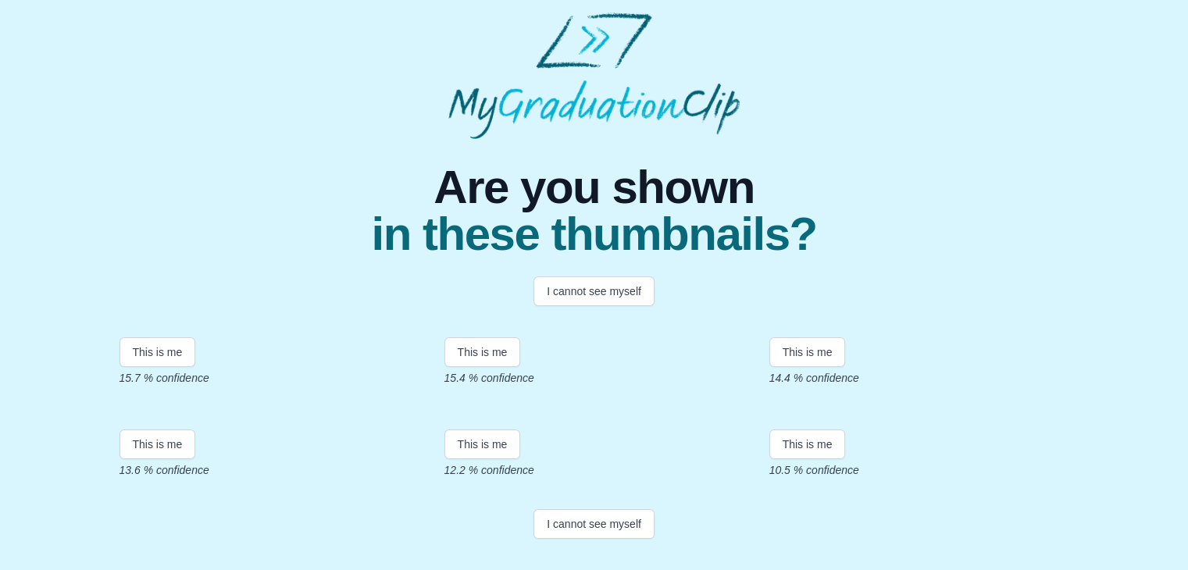
scroll to position [127, 0]
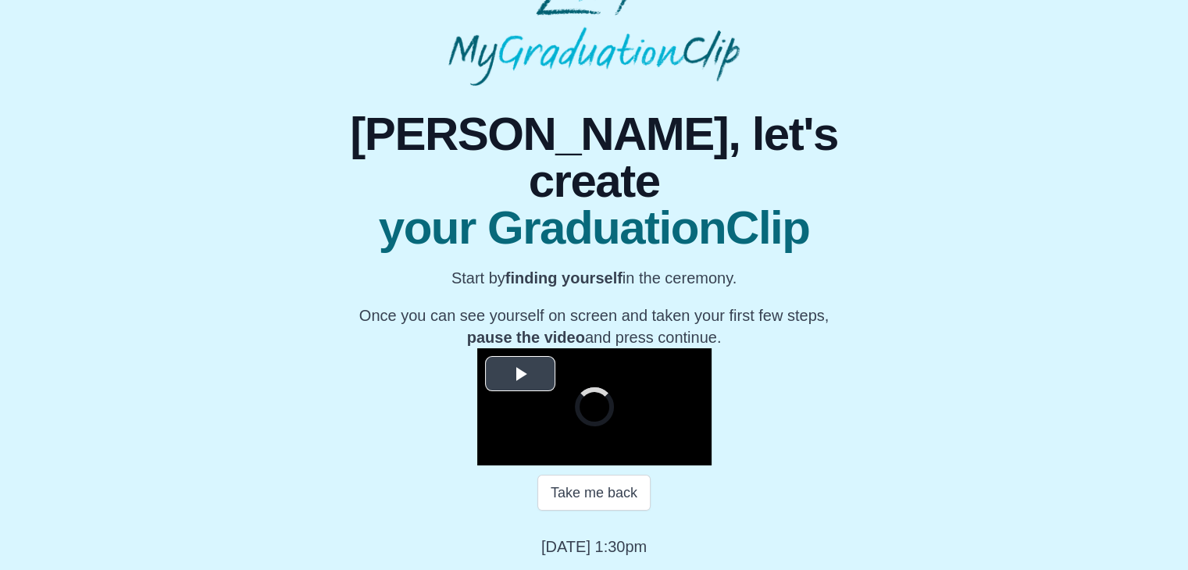
scroll to position [184, 0]
click at [520, 373] on span "Video Player" at bounding box center [520, 373] width 0 height 0
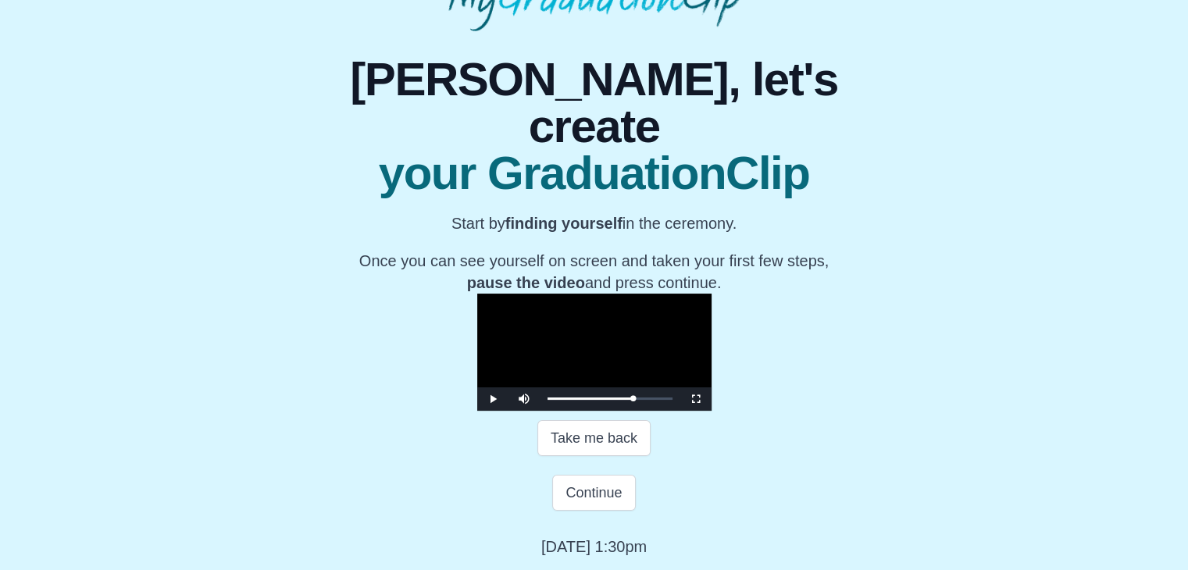
click at [503, 307] on video "Video Player" at bounding box center [594, 352] width 234 height 117
click at [576, 498] on button "Continue" at bounding box center [593, 493] width 83 height 36
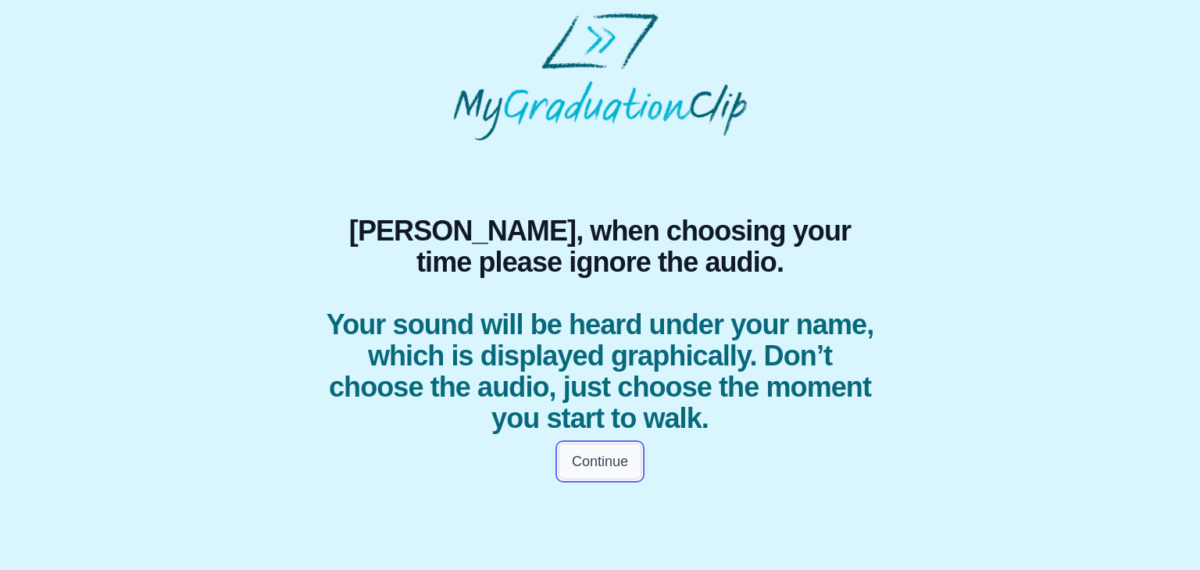
click at [572, 460] on button "Continue" at bounding box center [599, 462] width 83 height 36
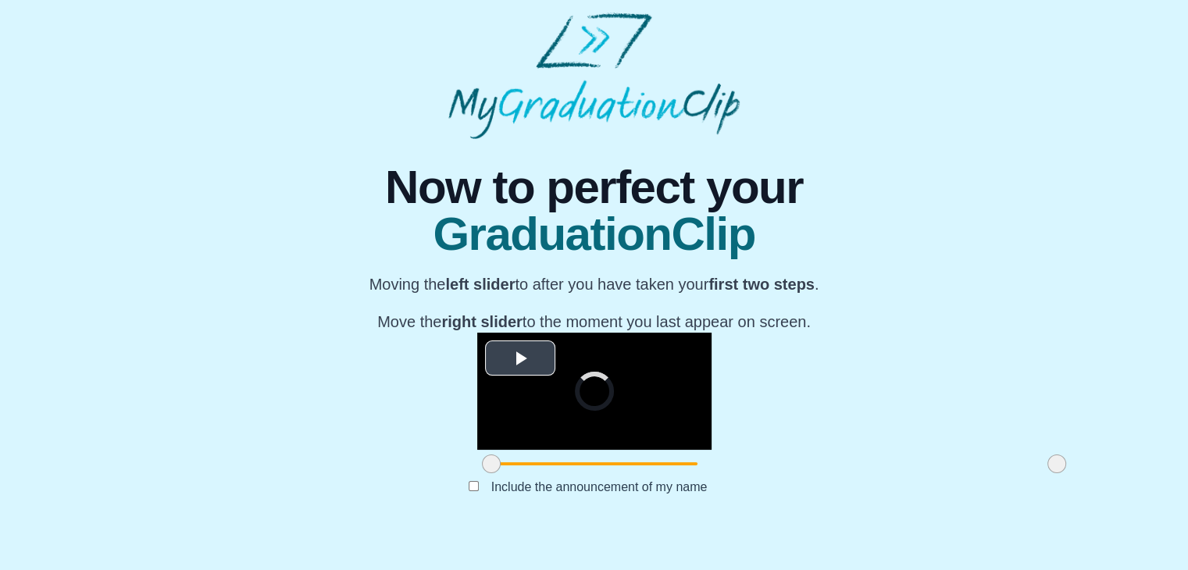
scroll to position [169, 0]
drag, startPoint x: 306, startPoint y: 514, endPoint x: 435, endPoint y: 488, distance: 131.4
click at [477, 478] on div "**********" at bounding box center [594, 405] width 234 height 145
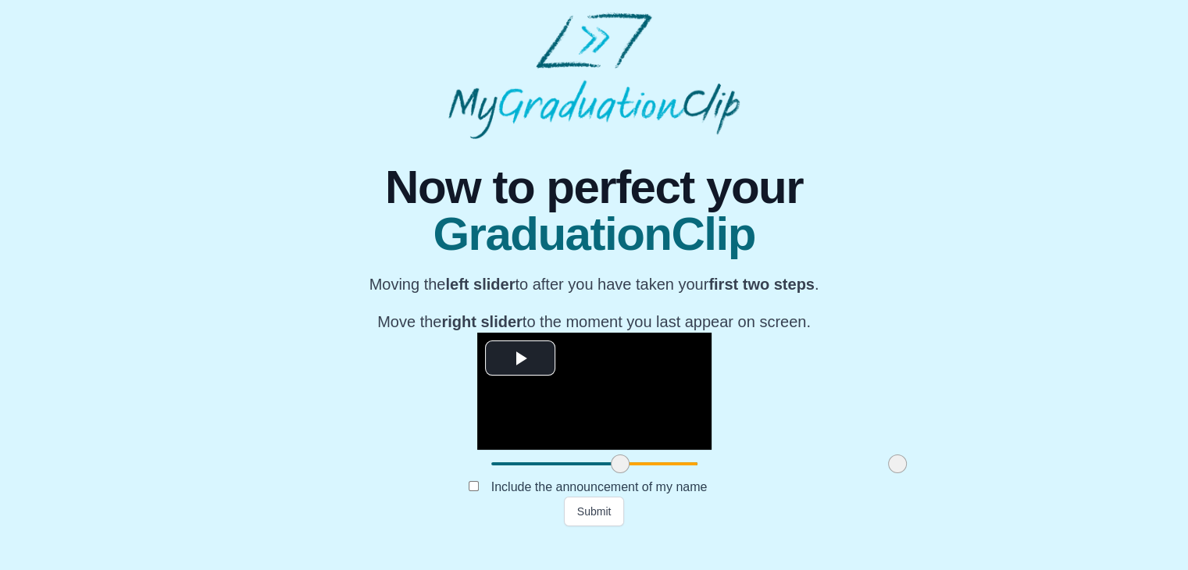
drag, startPoint x: 878, startPoint y: 508, endPoint x: 718, endPoint y: 535, distance: 161.5
click at [718, 526] on div "**********" at bounding box center [594, 332] width 594 height 387
click at [606, 526] on button "Submit" at bounding box center [594, 512] width 61 height 30
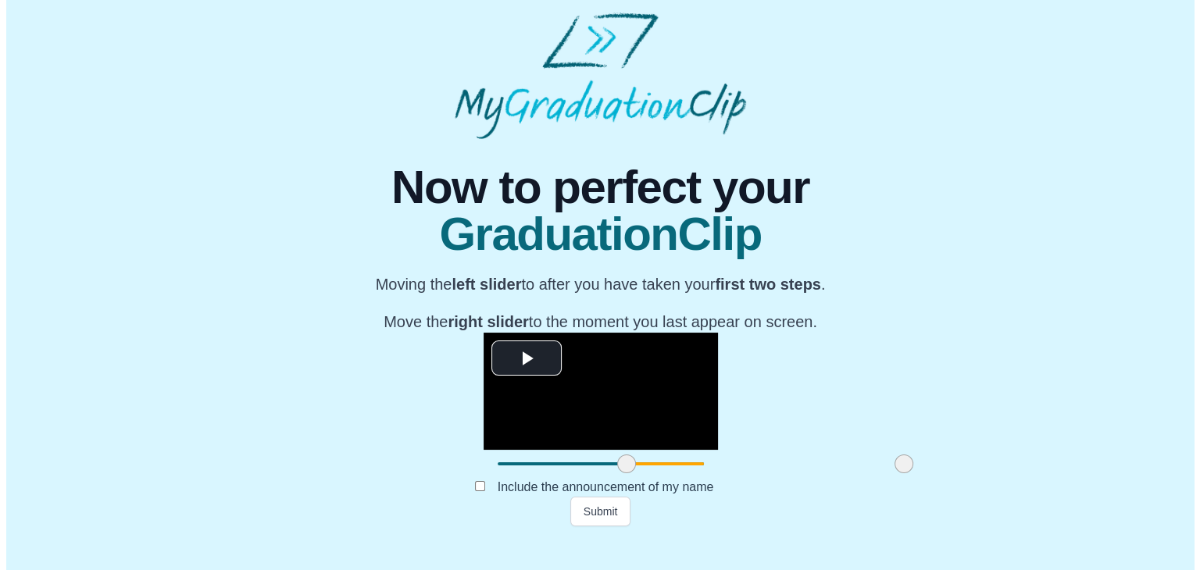
scroll to position [0, 0]
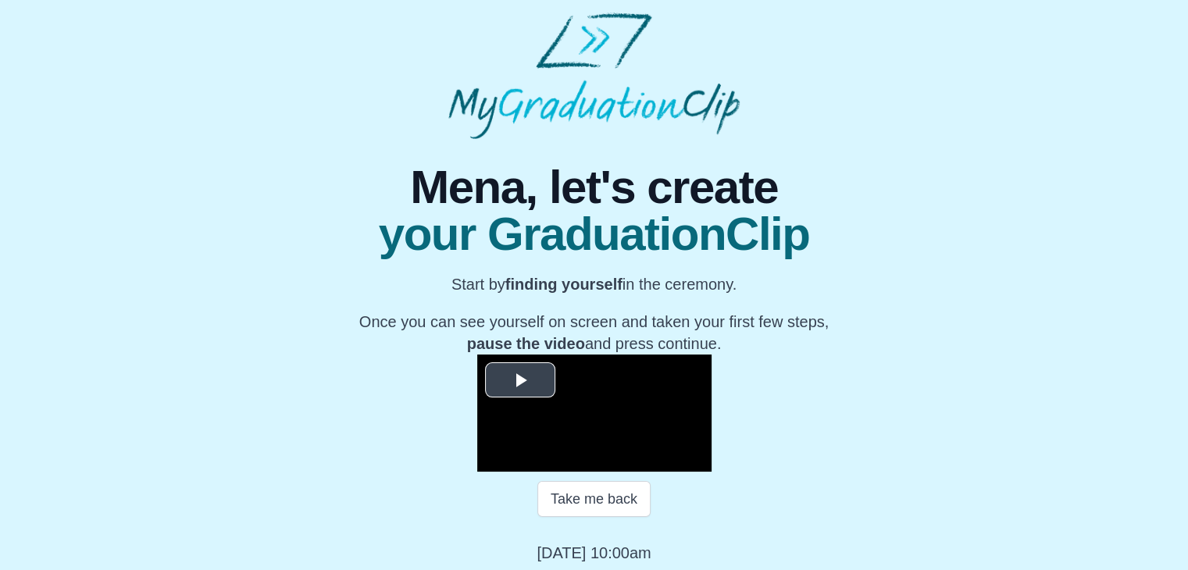
scroll to position [223, 0]
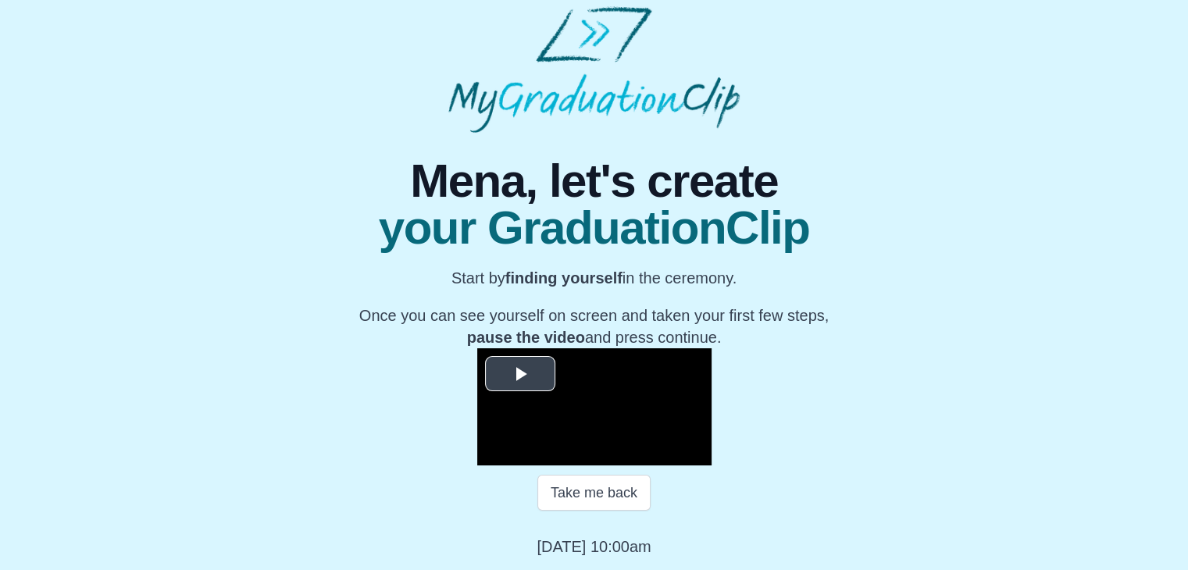
click at [520, 373] on span "Video Player" at bounding box center [520, 373] width 0 height 0
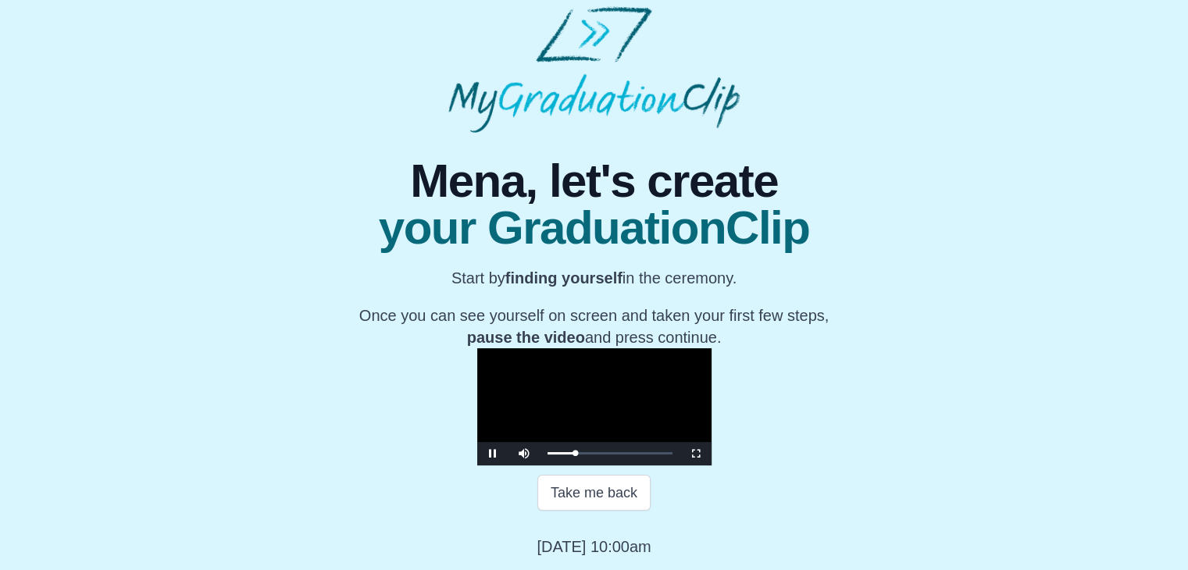
click at [488, 348] on video "Video Player" at bounding box center [594, 406] width 234 height 117
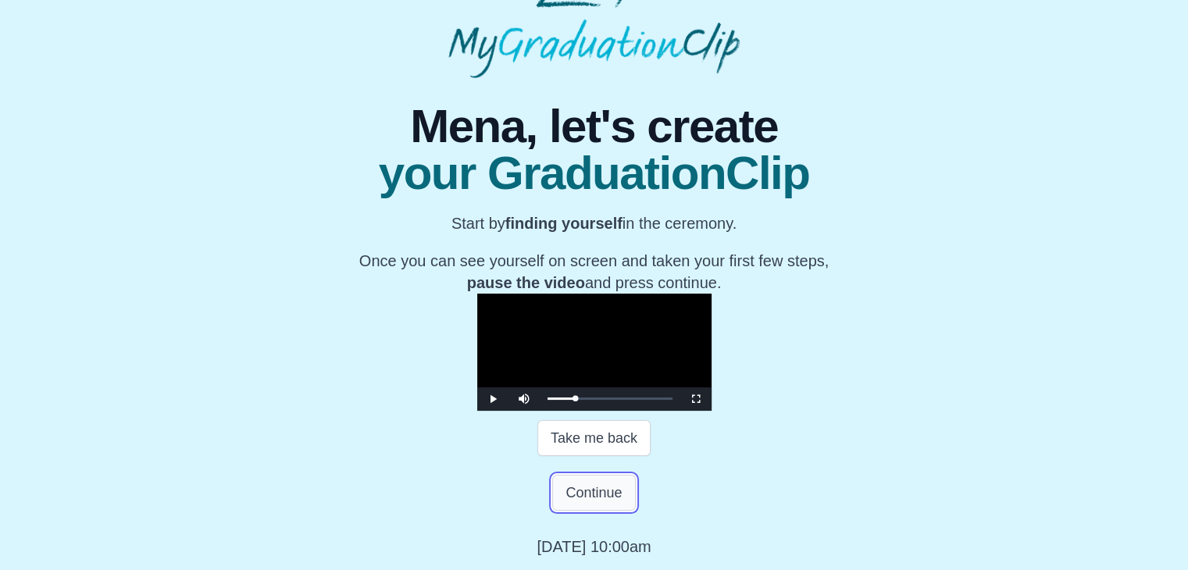
click at [590, 511] on button "Continue" at bounding box center [593, 493] width 83 height 36
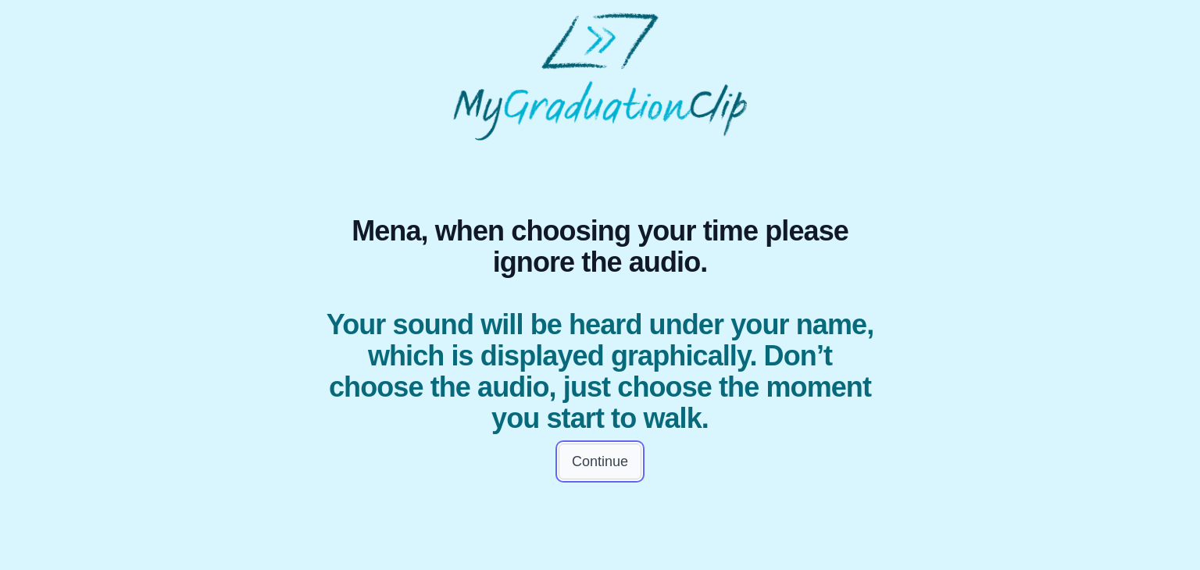
click at [600, 466] on button "Continue" at bounding box center [599, 462] width 83 height 36
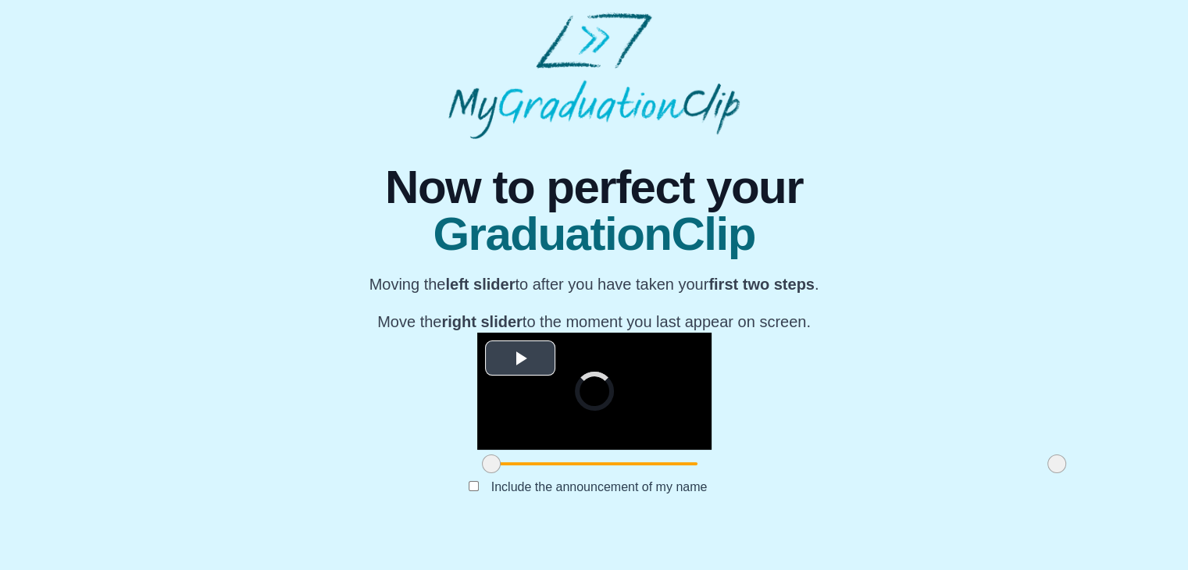
scroll to position [186, 0]
drag, startPoint x: 312, startPoint y: 497, endPoint x: 433, endPoint y: 496, distance: 120.3
click at [602, 473] on span at bounding box center [611, 464] width 19 height 19
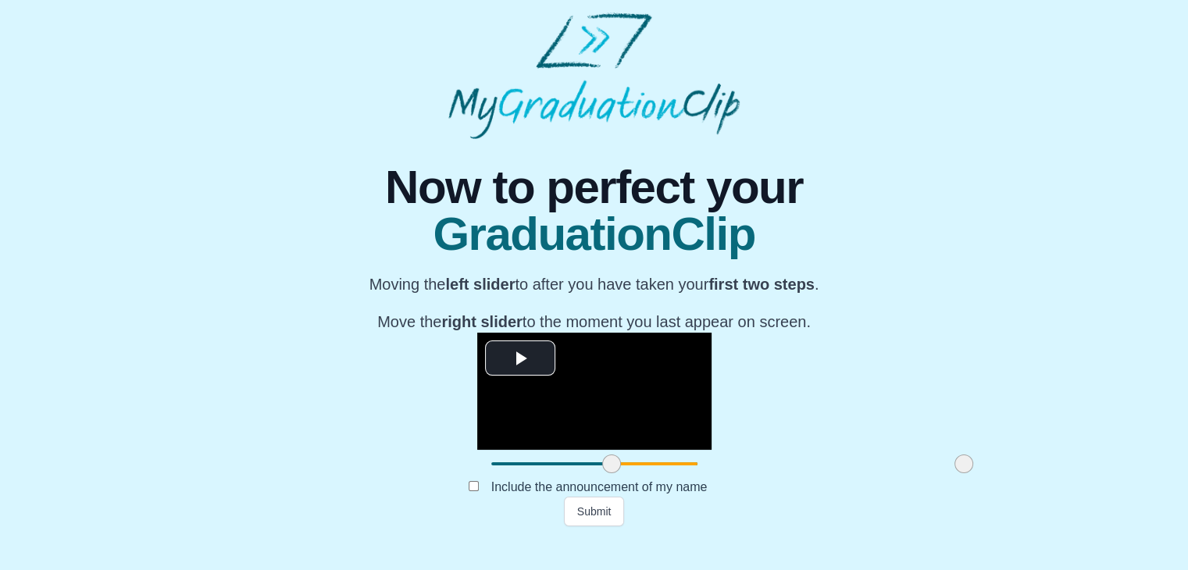
drag, startPoint x: 870, startPoint y: 490, endPoint x: 778, endPoint y: 497, distance: 92.4
click at [954, 473] on span at bounding box center [963, 464] width 19 height 19
click at [611, 526] on button "Submit" at bounding box center [594, 512] width 61 height 30
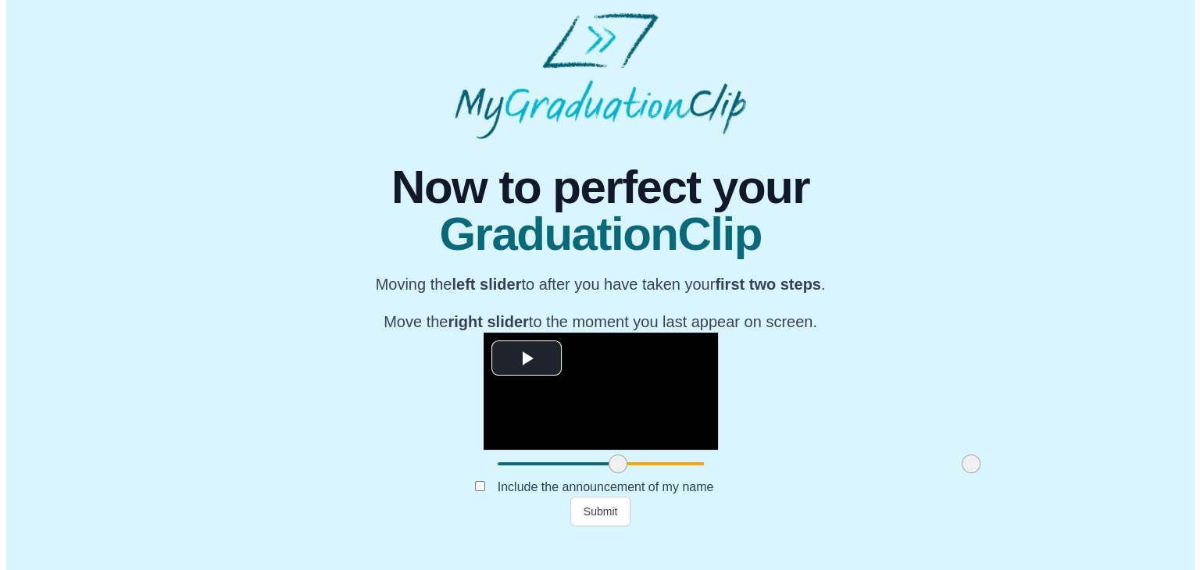
scroll to position [0, 0]
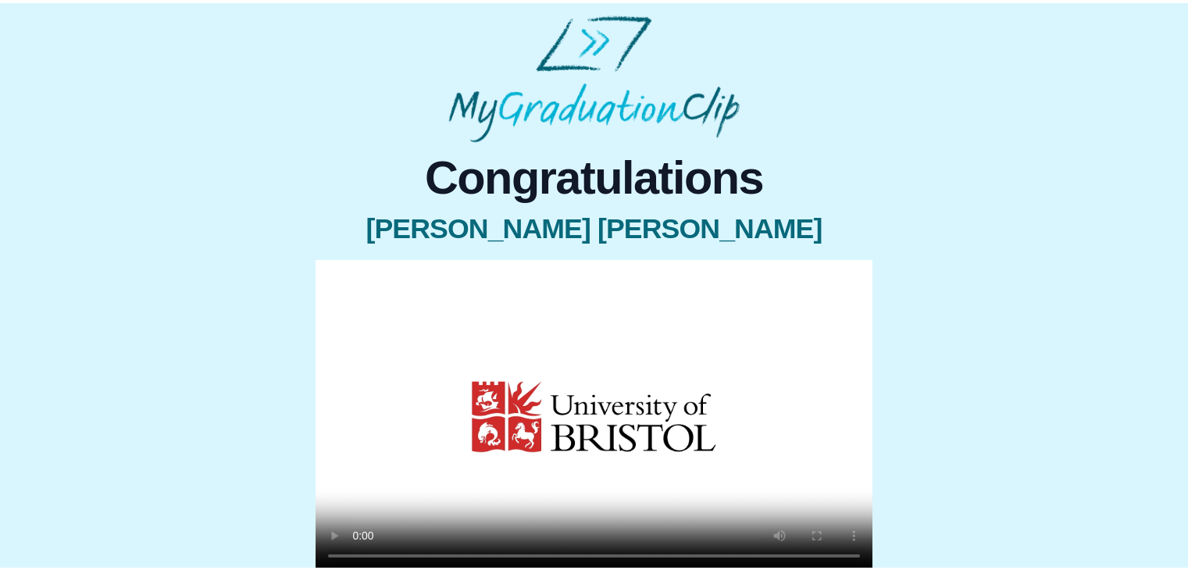
scroll to position [148, 0]
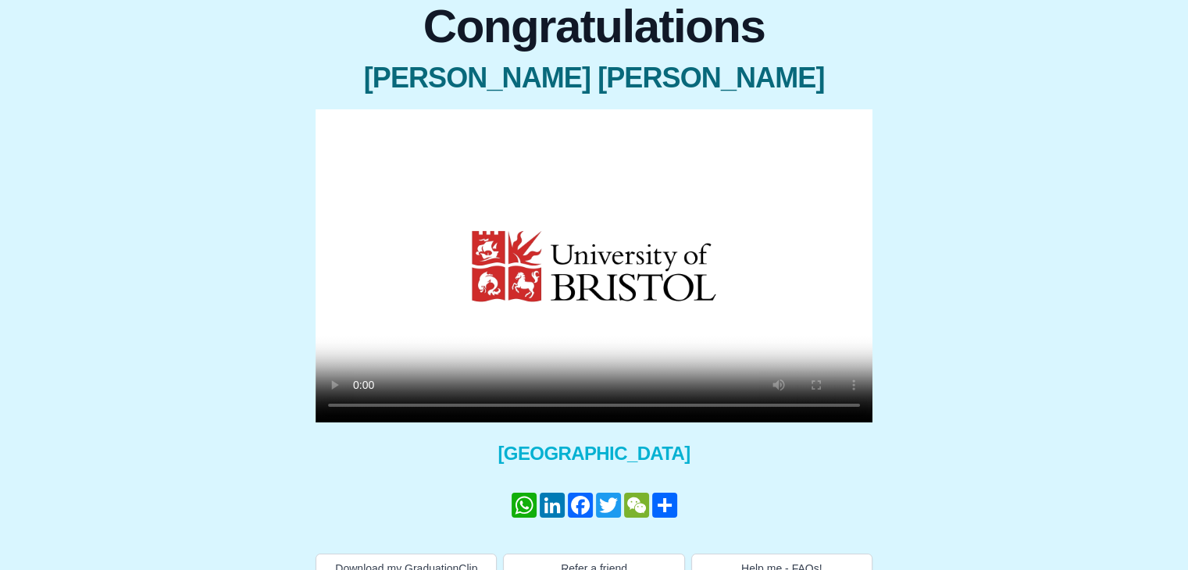
click at [630, 284] on video at bounding box center [594, 265] width 557 height 313
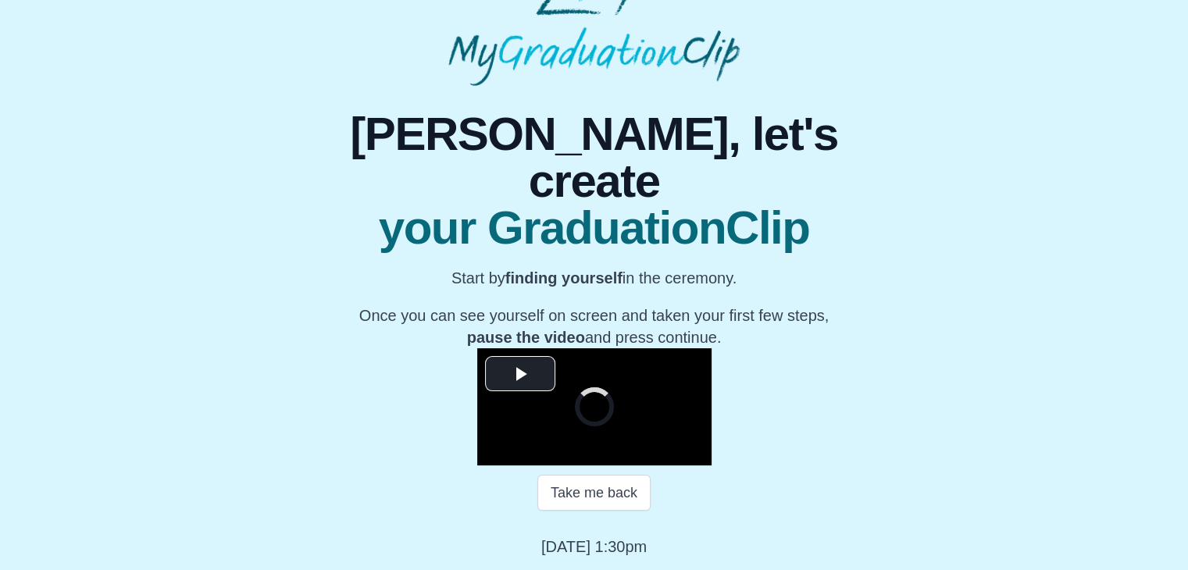
scroll to position [175, 0]
click at [520, 373] on span "Video Player" at bounding box center [520, 373] width 0 height 0
click at [482, 348] on video "Video Player" at bounding box center [594, 406] width 234 height 117
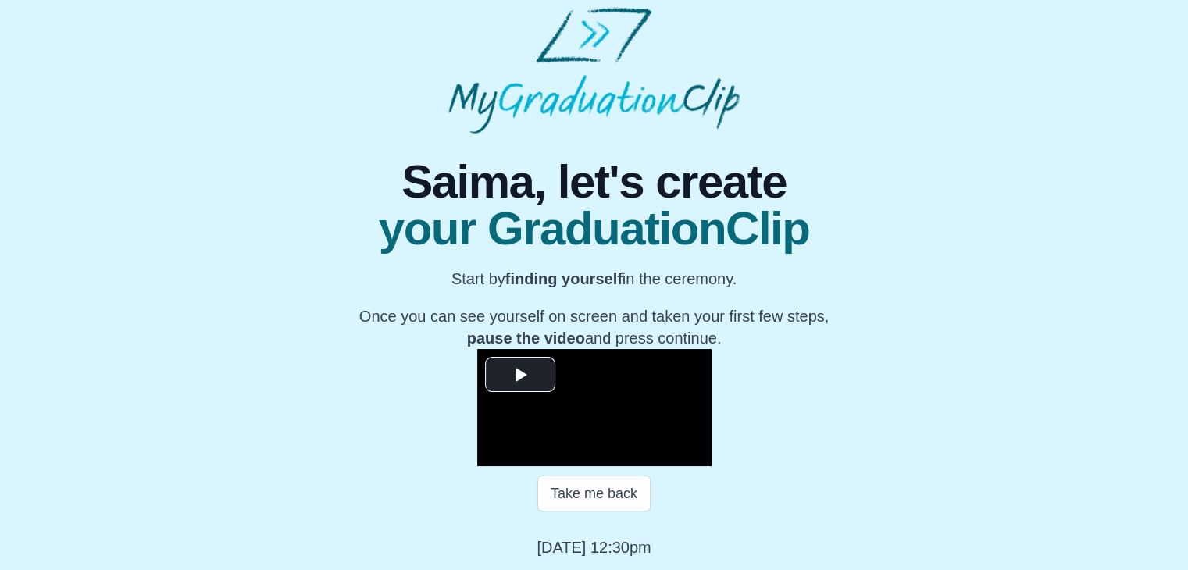
scroll to position [181, 0]
click at [520, 373] on span "Video Player" at bounding box center [520, 373] width 0 height 0
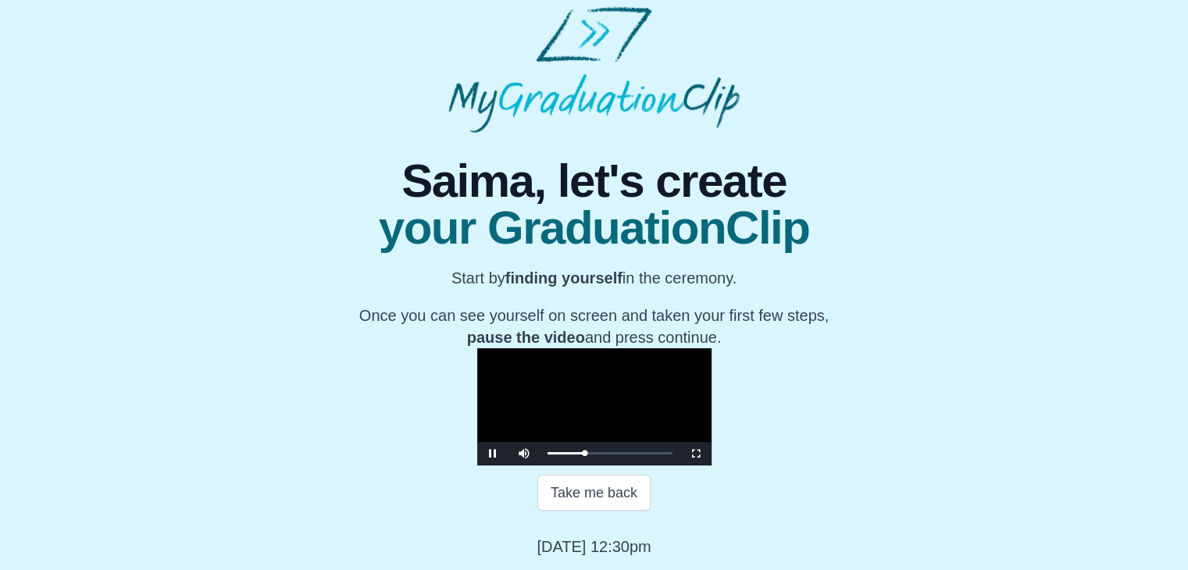
click at [477, 348] on video "Video Player" at bounding box center [594, 406] width 234 height 117
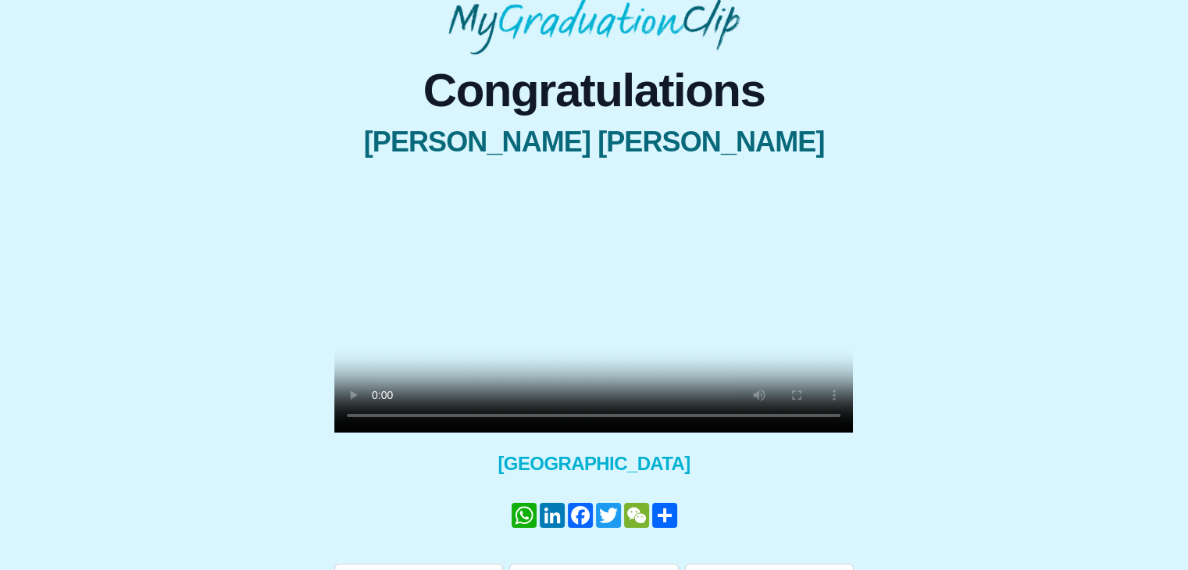
scroll to position [173, 0]
